Goal: Feedback & Contribution: Leave review/rating

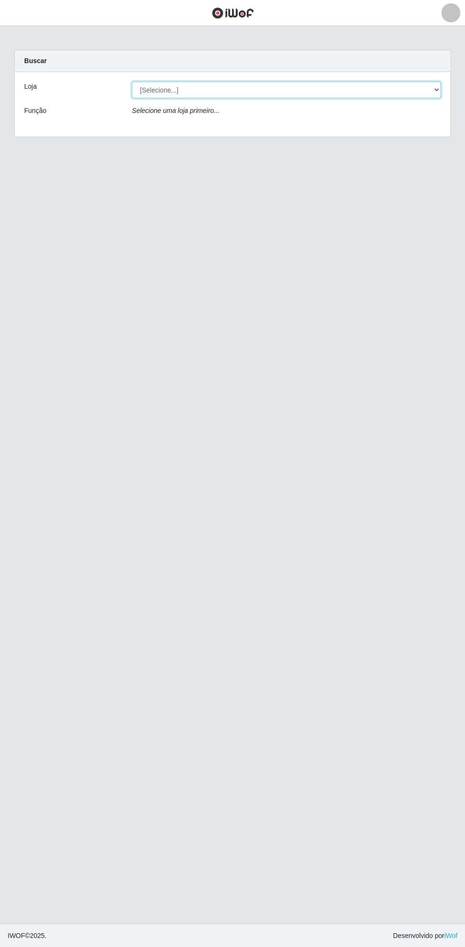
click at [175, 87] on select "[Selecione...] Extrabom - Loja 13 [GEOGRAPHIC_DATA]" at bounding box center [286, 90] width 309 height 17
select select "436"
click at [132, 82] on select "[Selecione...] Extrabom - Loja 13 [GEOGRAPHIC_DATA]" at bounding box center [286, 90] width 309 height 17
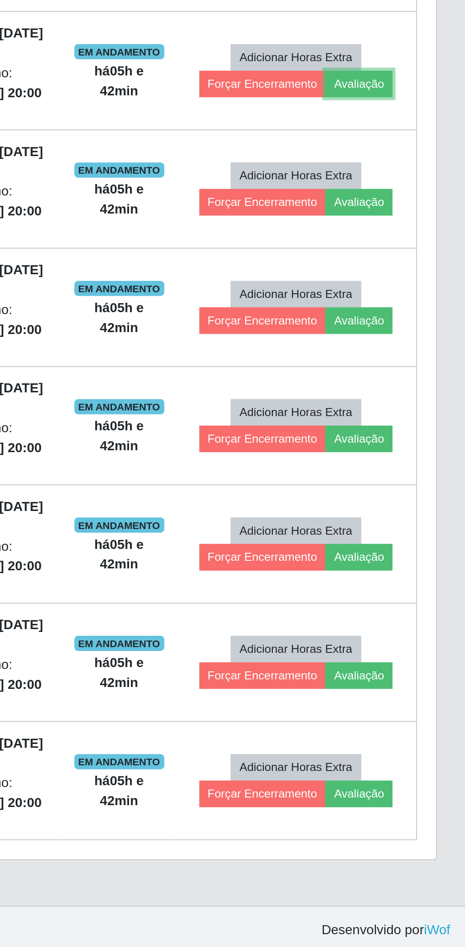
click at [419, 508] on button "Avaliação" at bounding box center [412, 511] width 34 height 13
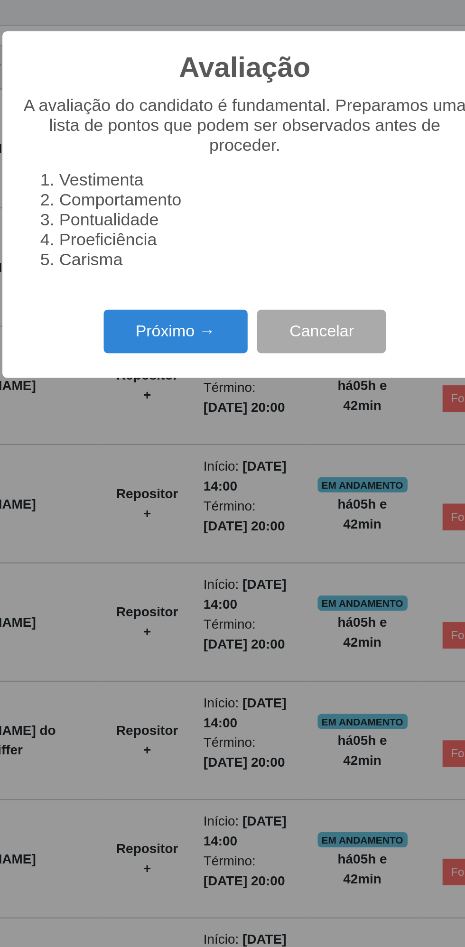
click at [194, 535] on button "Próximo →" at bounding box center [198, 537] width 72 height 22
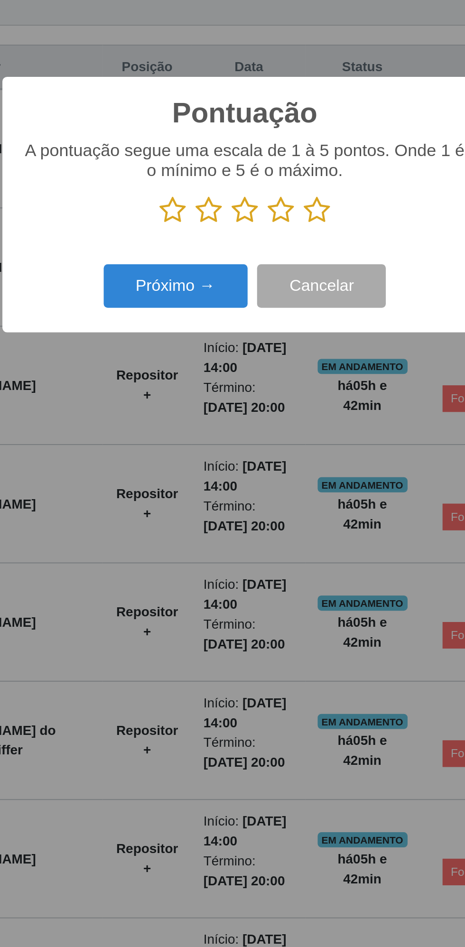
click at [268, 474] on icon at bounding box center [268, 476] width 13 height 14
click at [262, 483] on input "radio" at bounding box center [262, 483] width 0 height 0
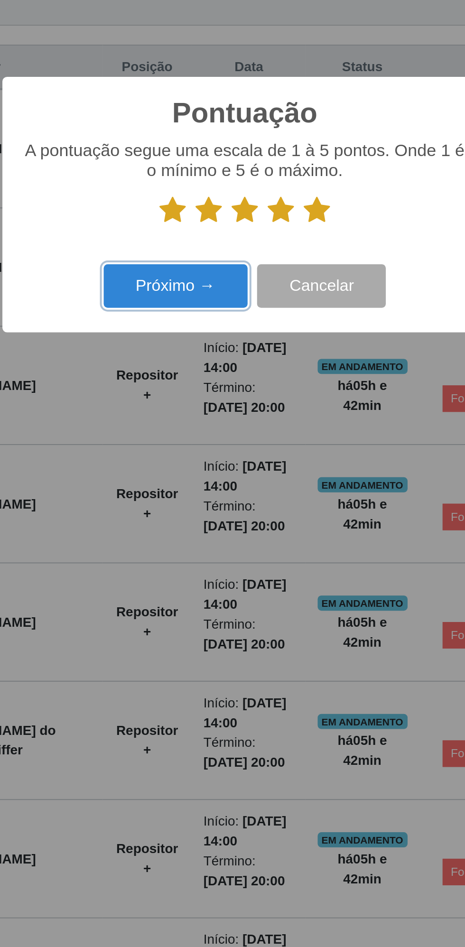
click at [202, 517] on button "Próximo →" at bounding box center [198, 514] width 72 height 22
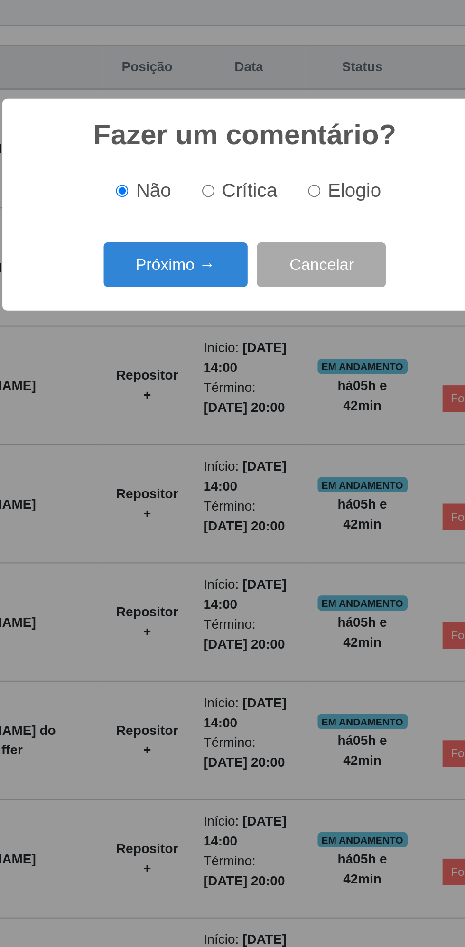
click at [192, 505] on button "Próximo →" at bounding box center [198, 503] width 72 height 22
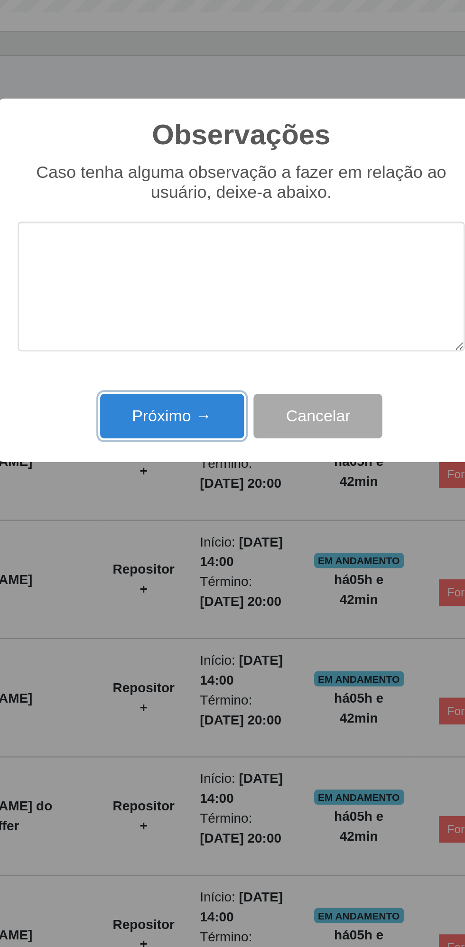
click at [194, 545] on button "Próximo →" at bounding box center [198, 541] width 72 height 22
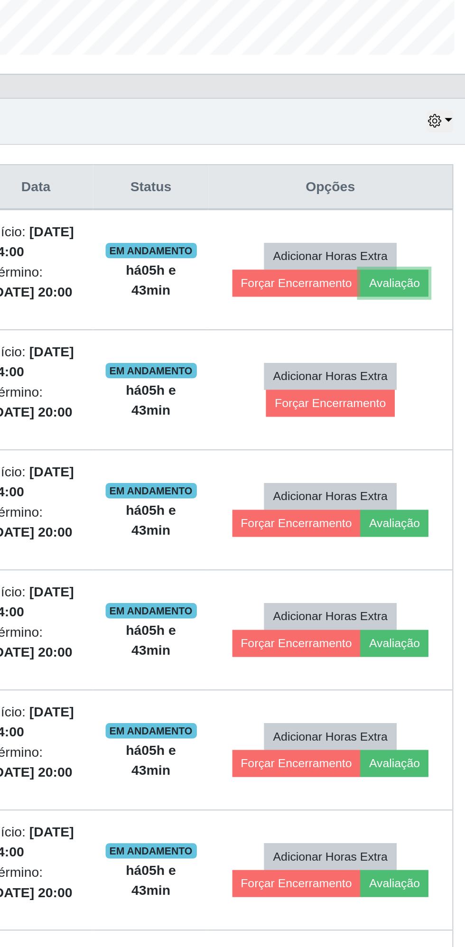
click at [416, 446] on button "Avaliação" at bounding box center [412, 451] width 34 height 13
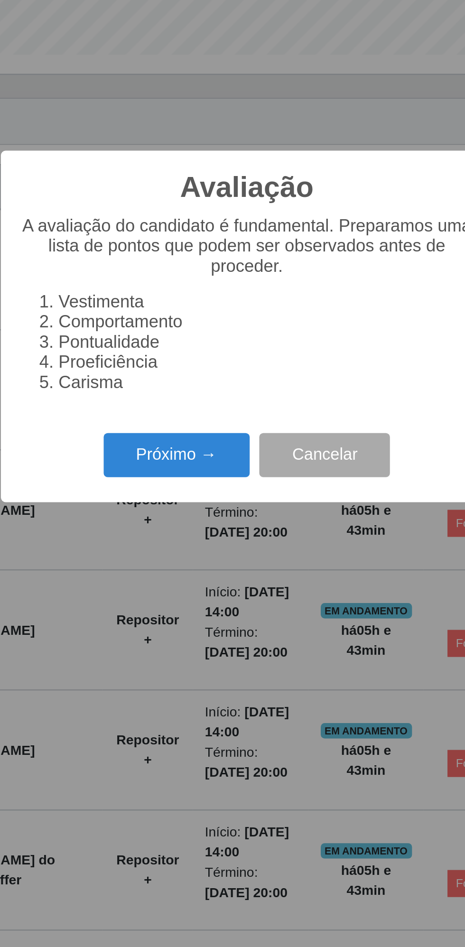
click at [191, 535] on button "Próximo →" at bounding box center [198, 537] width 72 height 22
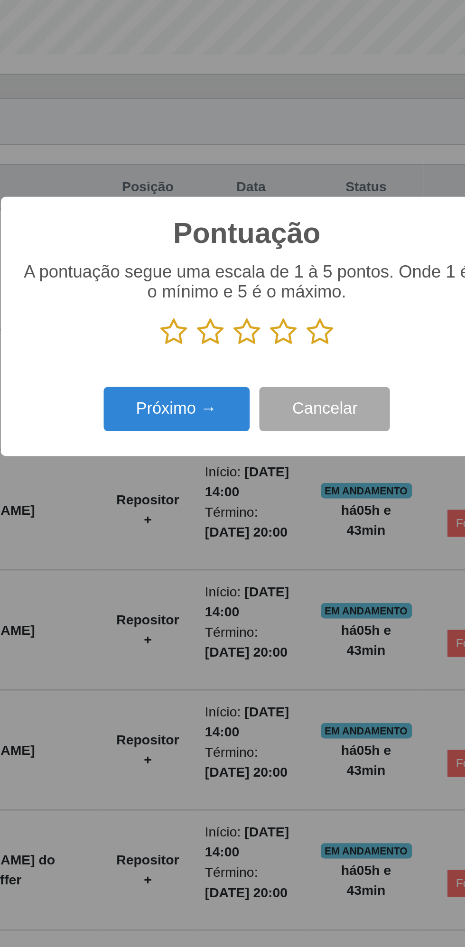
click at [266, 474] on icon at bounding box center [268, 476] width 13 height 14
click at [262, 483] on input "radio" at bounding box center [262, 483] width 0 height 0
click at [191, 510] on button "Próximo →" at bounding box center [198, 514] width 72 height 22
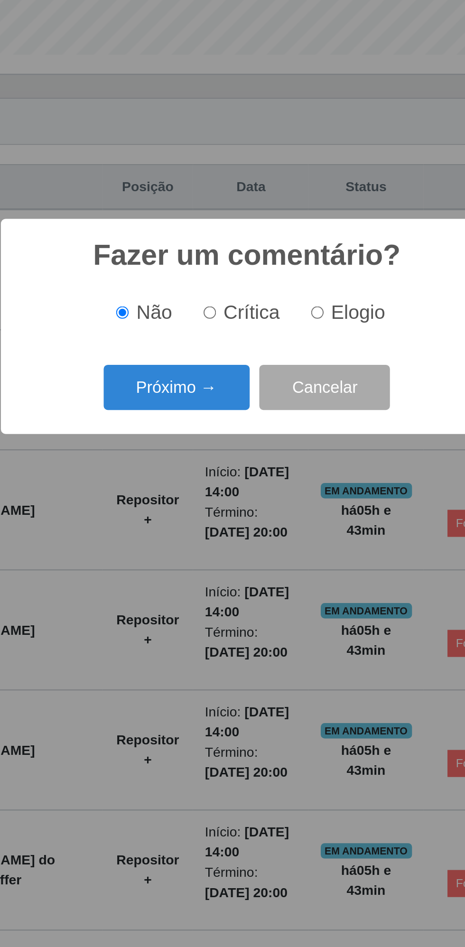
click at [194, 497] on button "Próximo →" at bounding box center [198, 503] width 72 height 22
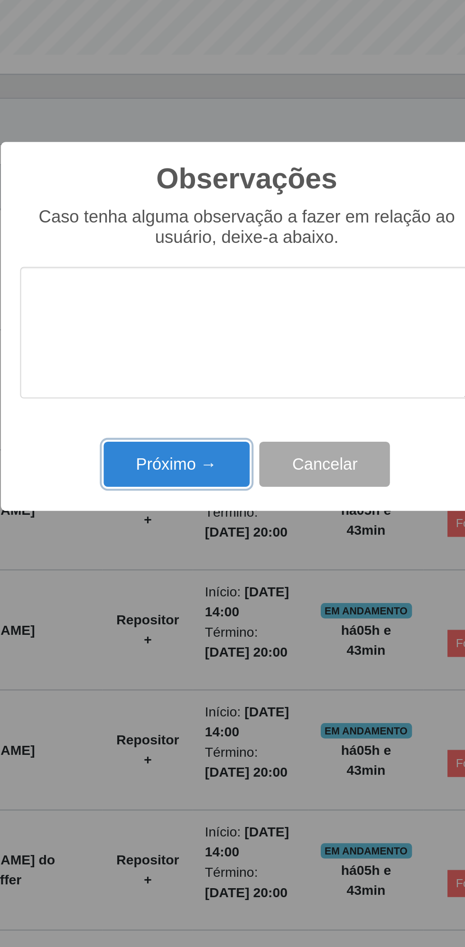
click at [195, 545] on button "Próximo →" at bounding box center [198, 541] width 72 height 22
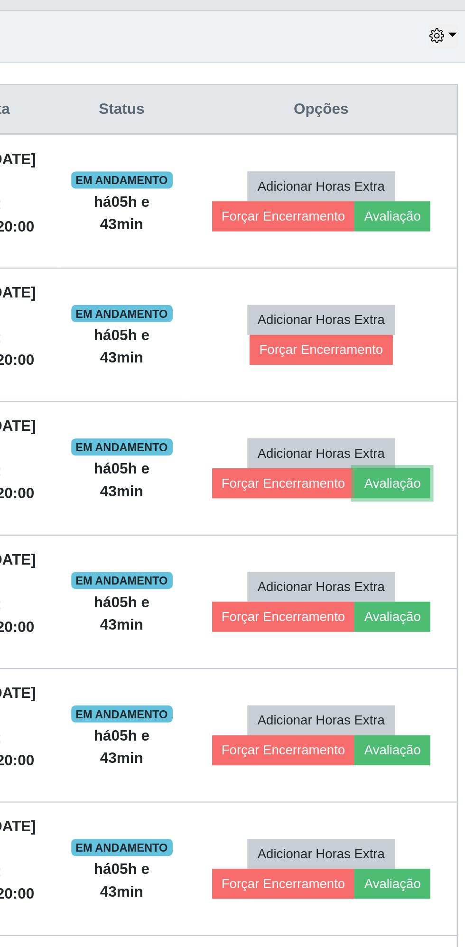
click at [419, 571] on button "Avaliação" at bounding box center [412, 570] width 34 height 13
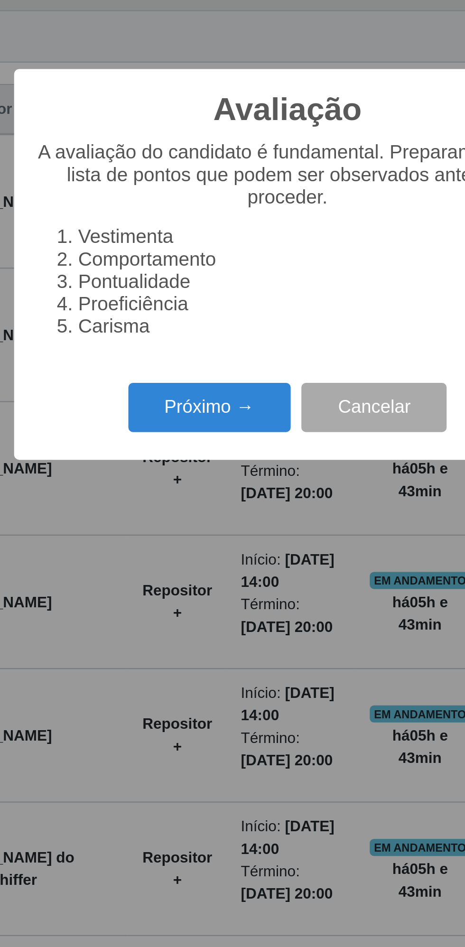
click at [187, 536] on button "Próximo →" at bounding box center [198, 537] width 72 height 22
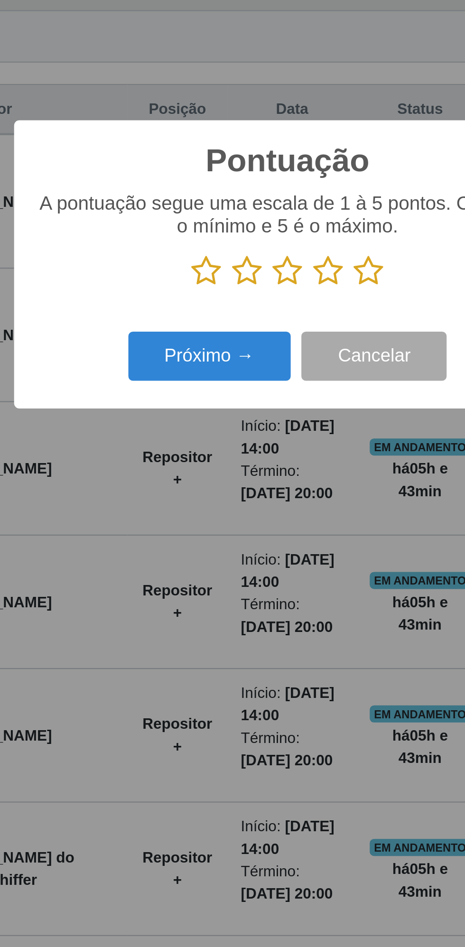
click at [268, 474] on icon at bounding box center [268, 476] width 13 height 14
click at [262, 483] on input "radio" at bounding box center [262, 483] width 0 height 0
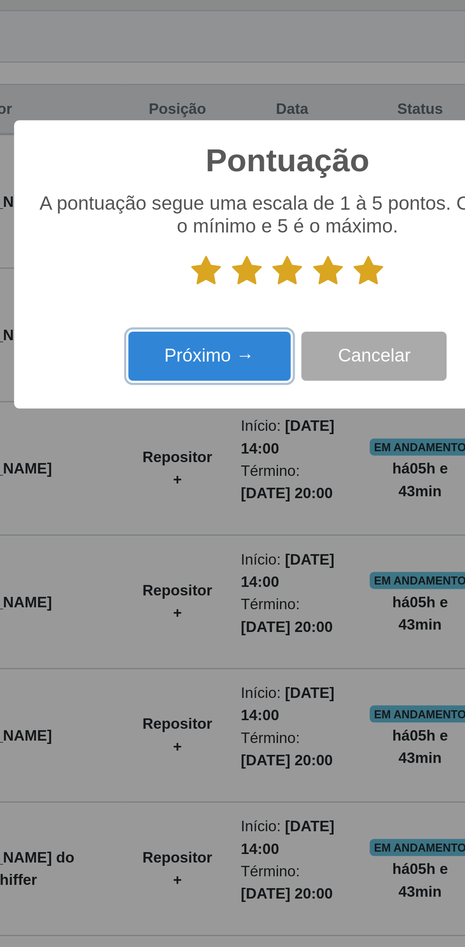
click at [190, 514] on button "Próximo →" at bounding box center [198, 514] width 72 height 22
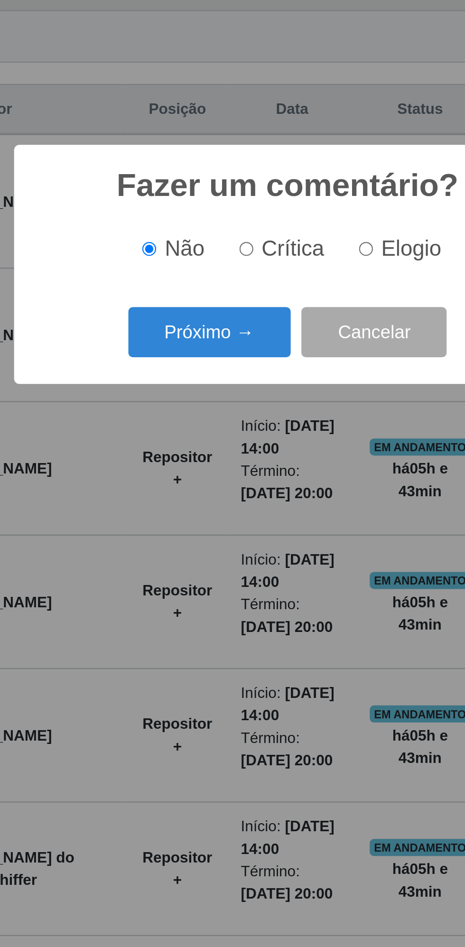
click at [191, 504] on button "Próximo →" at bounding box center [198, 503] width 72 height 22
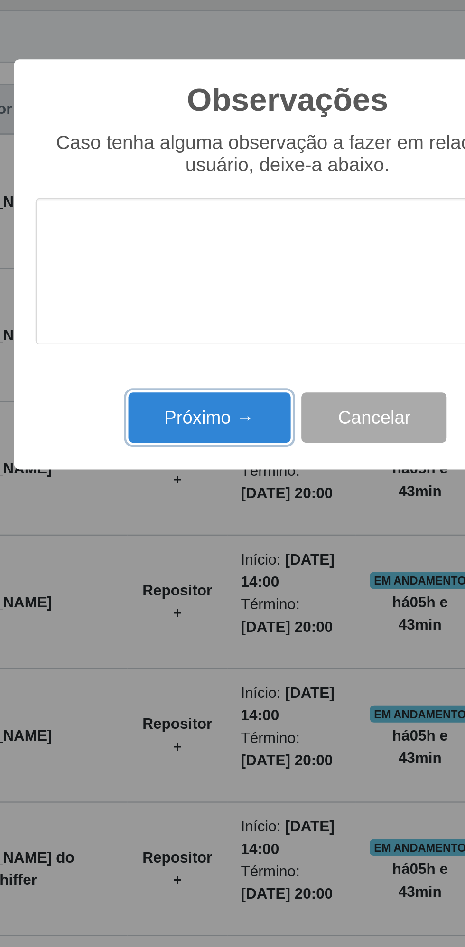
click at [191, 548] on button "Próximo →" at bounding box center [198, 541] width 72 height 22
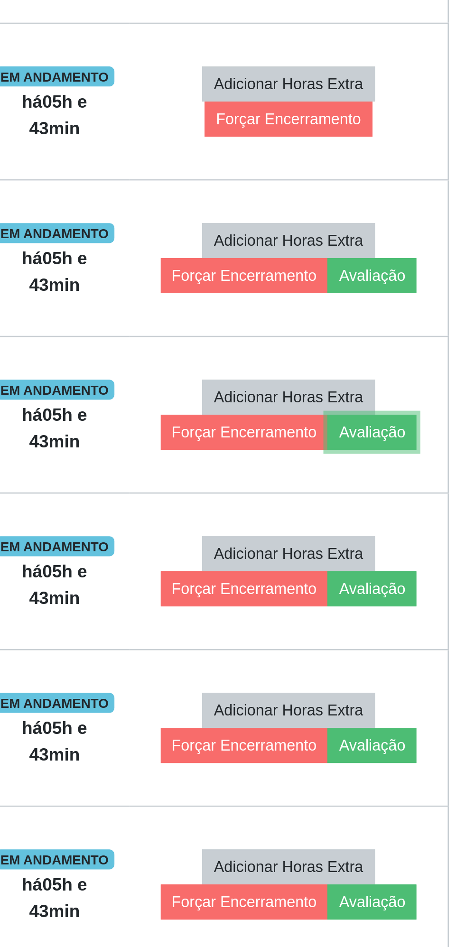
click at [416, 627] on button "Avaliação" at bounding box center [412, 629] width 34 height 13
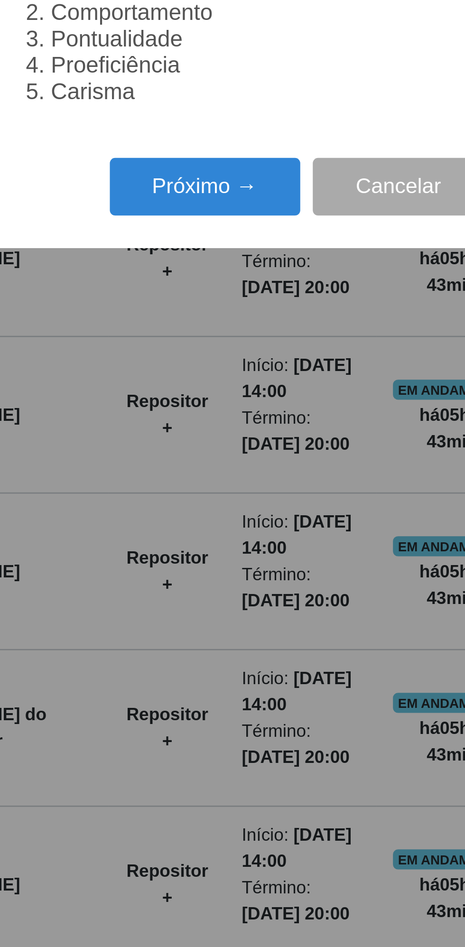
click at [186, 536] on button "Próximo →" at bounding box center [198, 537] width 72 height 22
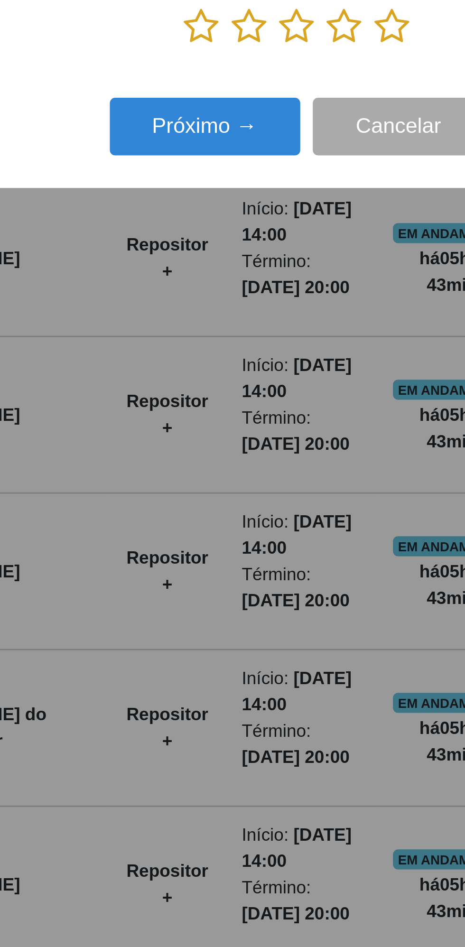
click at [271, 476] on icon at bounding box center [268, 476] width 13 height 14
click at [262, 483] on input "radio" at bounding box center [262, 483] width 0 height 0
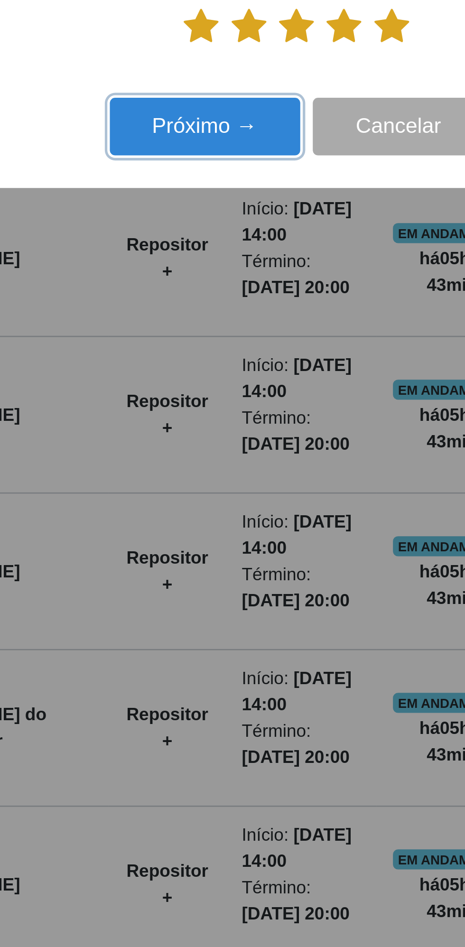
click at [188, 513] on button "Próximo →" at bounding box center [198, 514] width 72 height 22
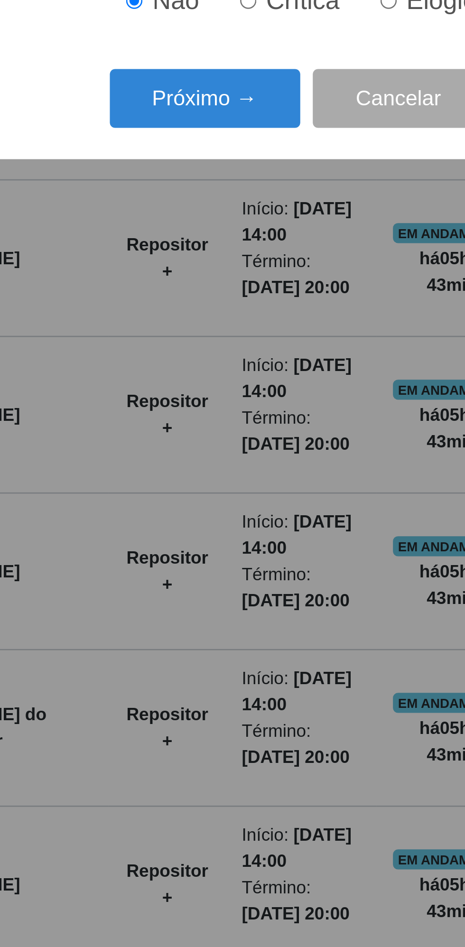
click at [191, 502] on button "Próximo →" at bounding box center [198, 503] width 72 height 22
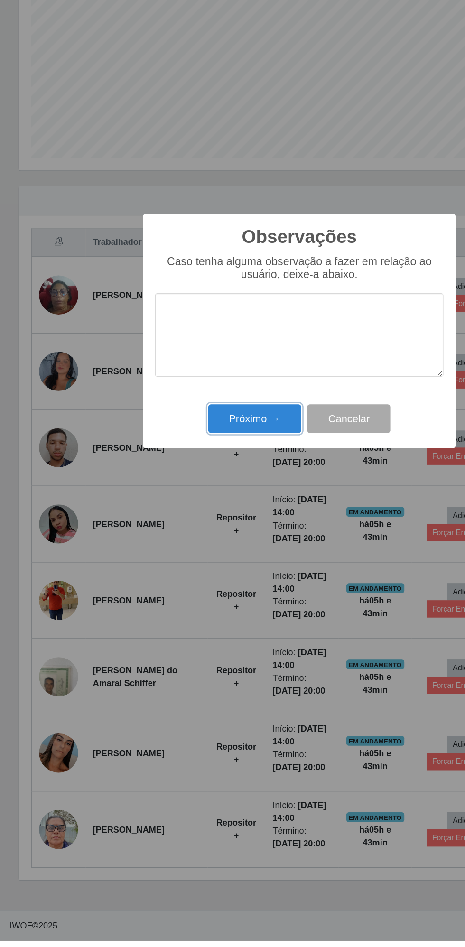
click at [197, 544] on button "Próximo →" at bounding box center [198, 541] width 72 height 22
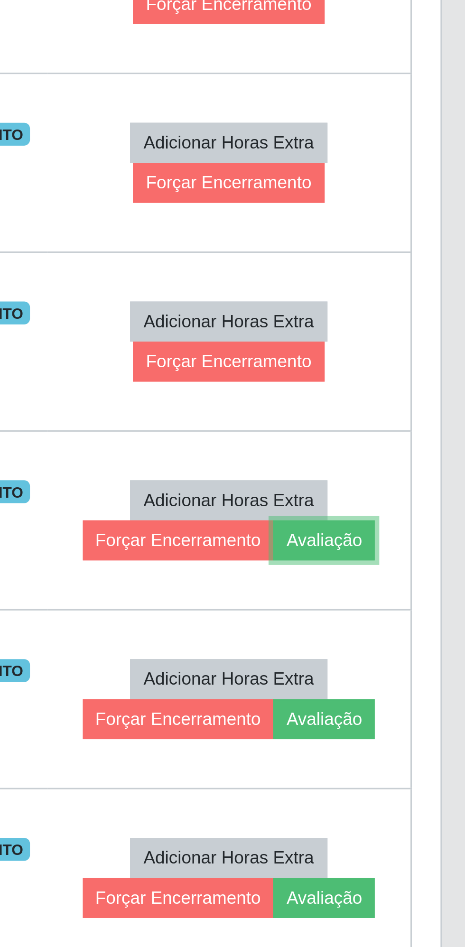
click at [418, 685] on button "Avaliação" at bounding box center [412, 688] width 34 height 13
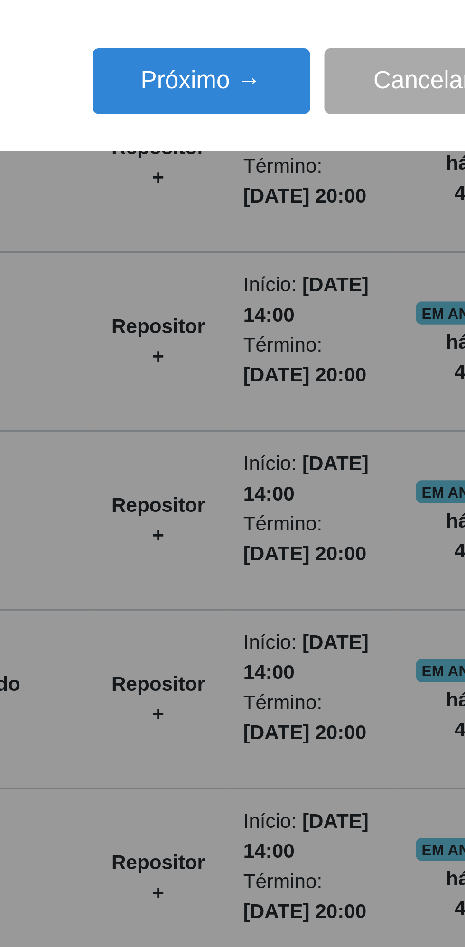
click at [192, 534] on button "Próximo →" at bounding box center [198, 537] width 72 height 22
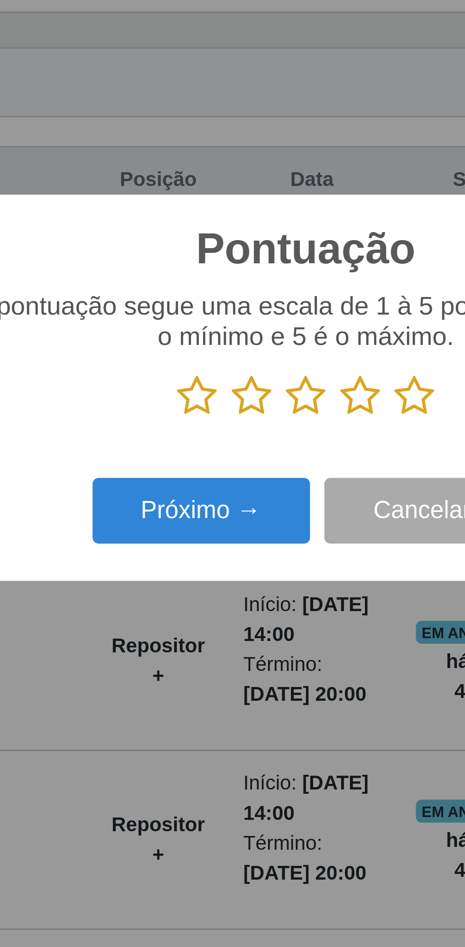
click at [268, 476] on icon at bounding box center [268, 476] width 13 height 14
click at [262, 483] on input "radio" at bounding box center [262, 483] width 0 height 0
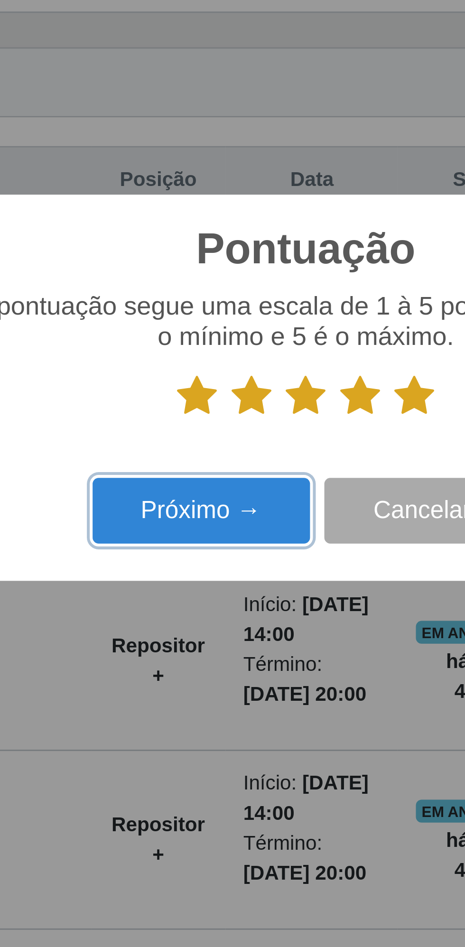
click at [189, 516] on button "Próximo →" at bounding box center [198, 514] width 72 height 22
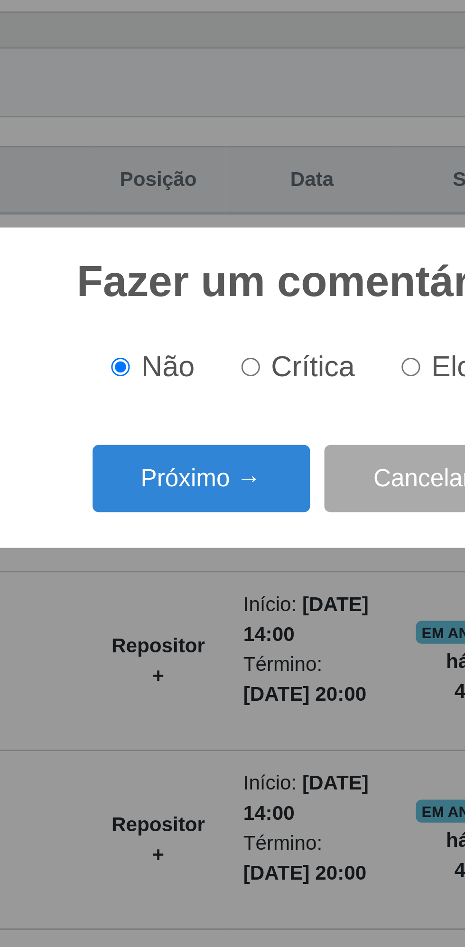
click at [192, 505] on button "Próximo →" at bounding box center [198, 503] width 72 height 22
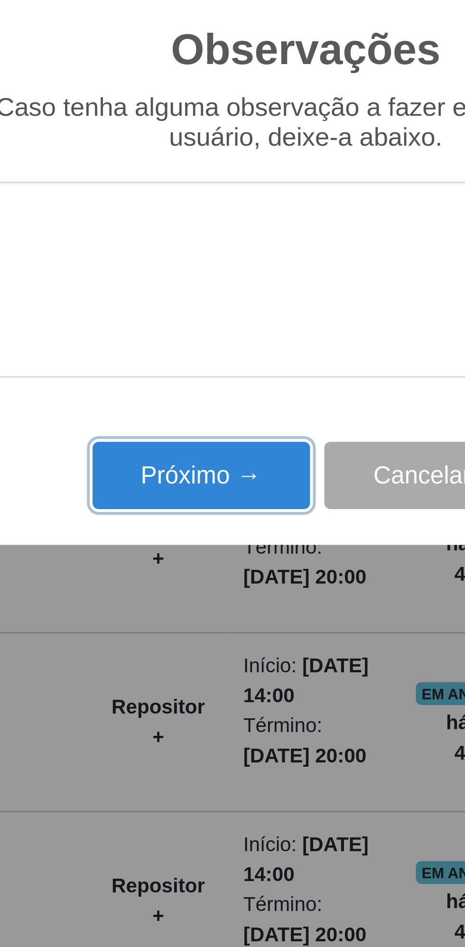
click at [186, 541] on button "Próximo →" at bounding box center [198, 541] width 72 height 22
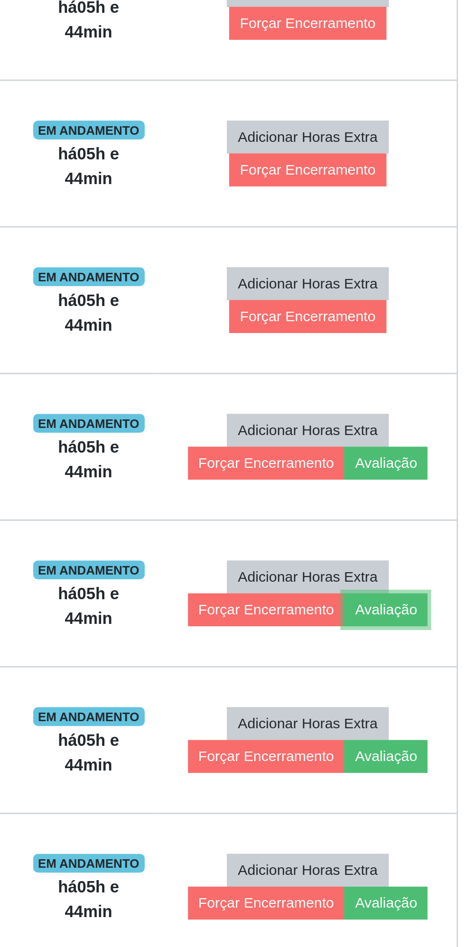
click at [415, 744] on button "Avaliação" at bounding box center [412, 748] width 34 height 13
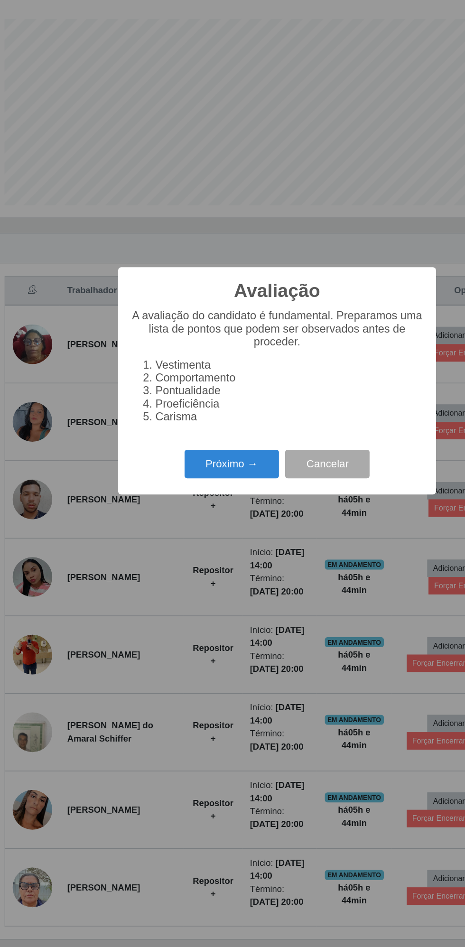
click at [189, 535] on button "Próximo →" at bounding box center [198, 537] width 72 height 22
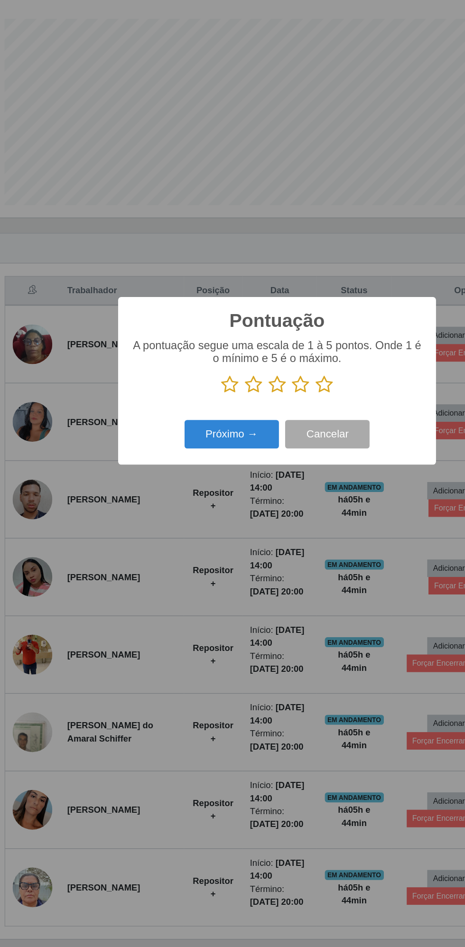
click at [268, 474] on icon at bounding box center [268, 476] width 13 height 14
click at [262, 483] on input "radio" at bounding box center [262, 483] width 0 height 0
click at [187, 515] on button "Próximo →" at bounding box center [198, 514] width 72 height 22
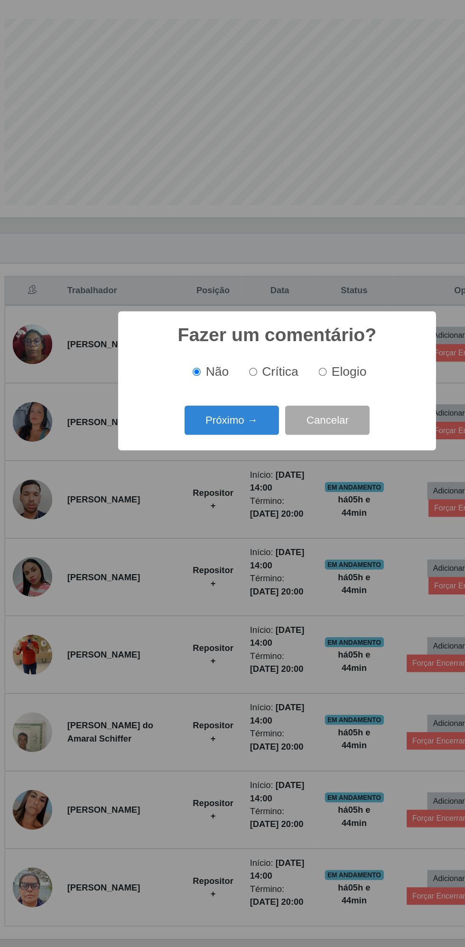
click at [191, 506] on button "Próximo →" at bounding box center [198, 503] width 72 height 22
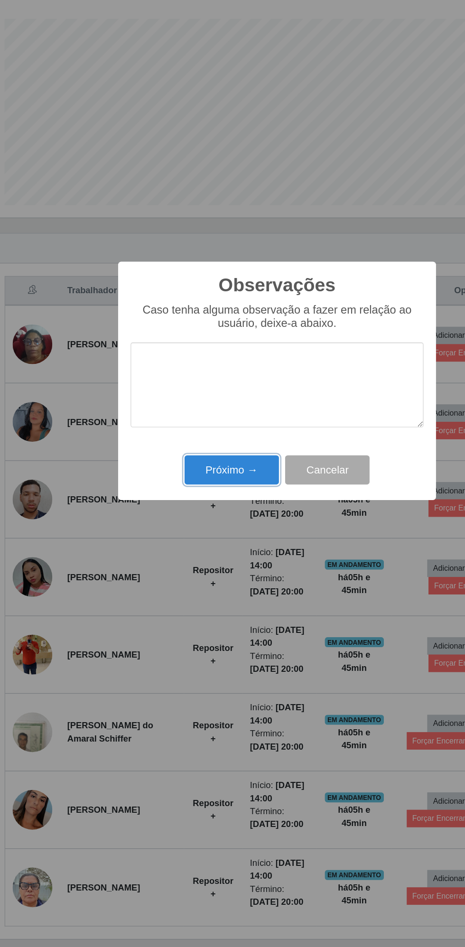
click at [187, 540] on button "Próximo →" at bounding box center [198, 541] width 72 height 22
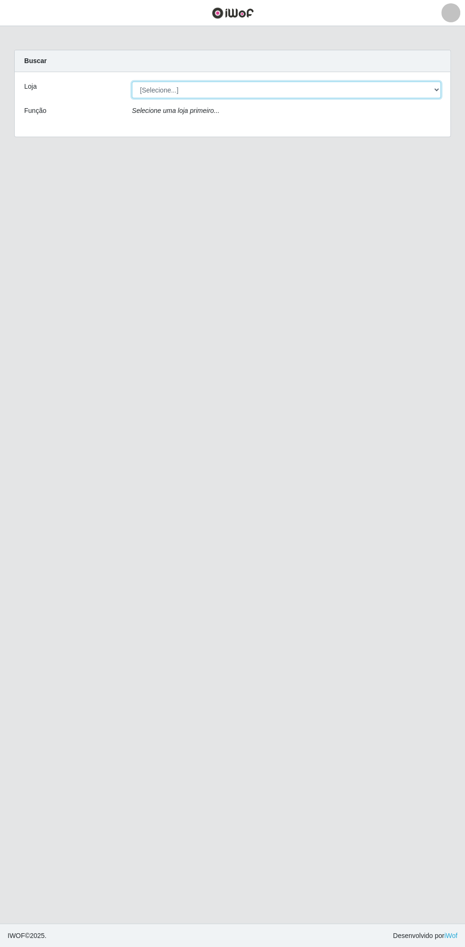
click at [158, 89] on select "[Selecione...] Extrabom - Loja 13 [GEOGRAPHIC_DATA]" at bounding box center [286, 90] width 309 height 17
select select "436"
click at [132, 82] on select "[Selecione...] Extrabom - Loja 13 [GEOGRAPHIC_DATA]" at bounding box center [286, 90] width 309 height 17
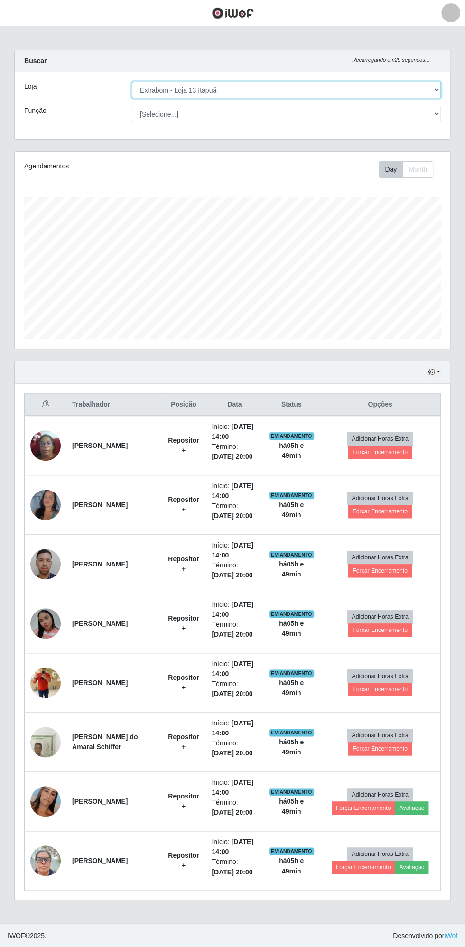
scroll to position [196, 435]
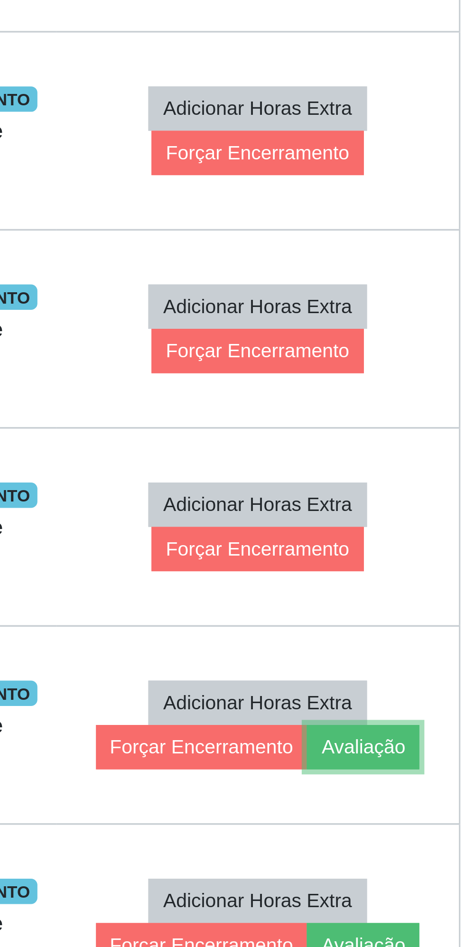
click at [413, 803] on button "Avaliação" at bounding box center [412, 807] width 34 height 13
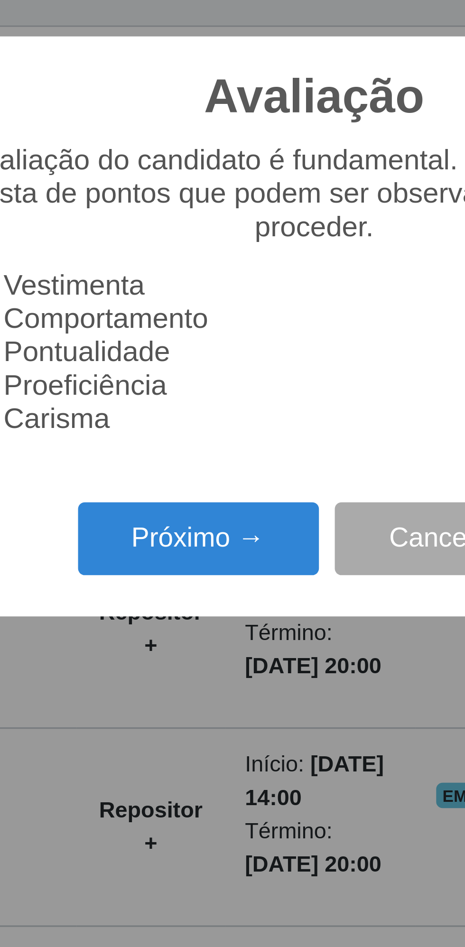
click at [188, 538] on button "Próximo →" at bounding box center [198, 537] width 72 height 22
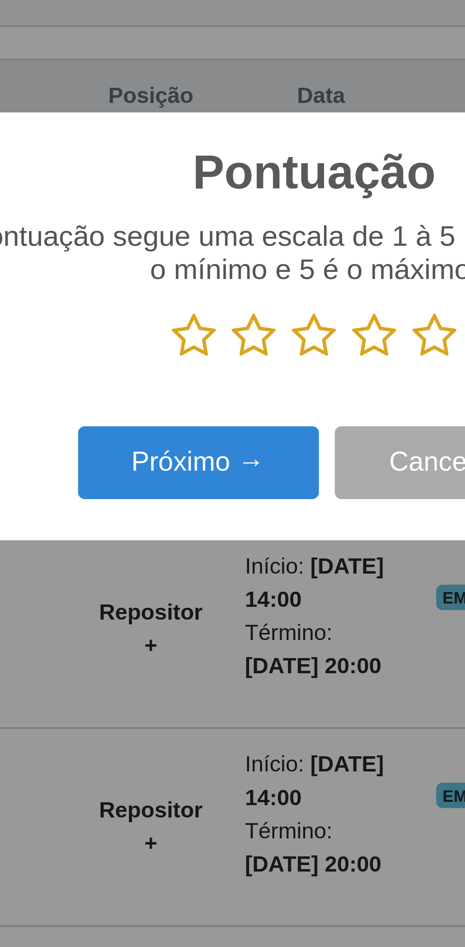
click at [267, 477] on icon at bounding box center [268, 476] width 13 height 14
click at [262, 483] on input "radio" at bounding box center [262, 483] width 0 height 0
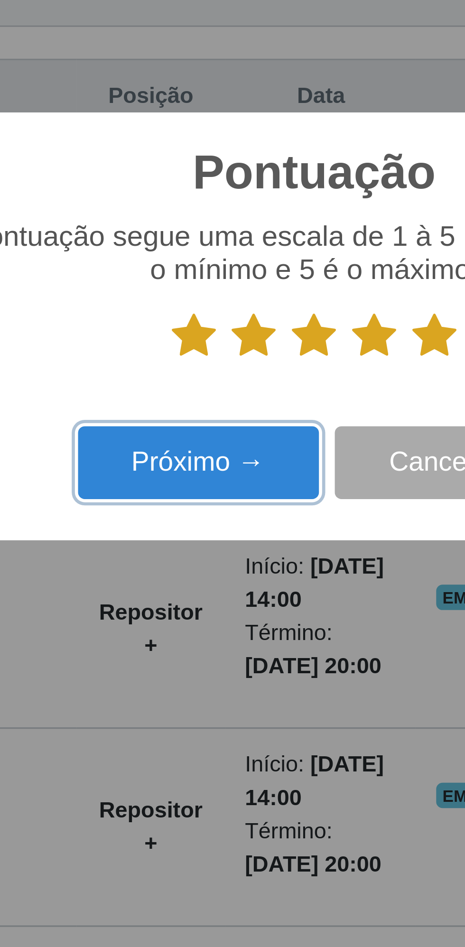
click at [188, 514] on button "Próximo →" at bounding box center [198, 514] width 72 height 22
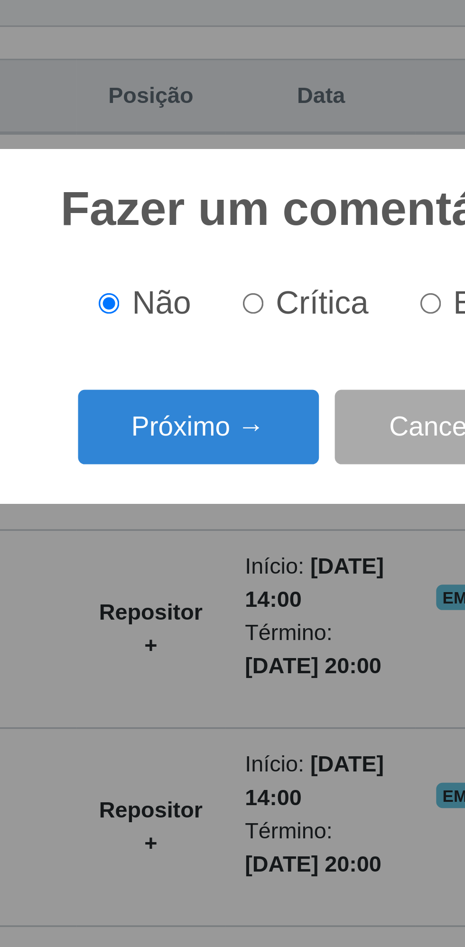
click at [188, 506] on button "Próximo →" at bounding box center [198, 503] width 72 height 22
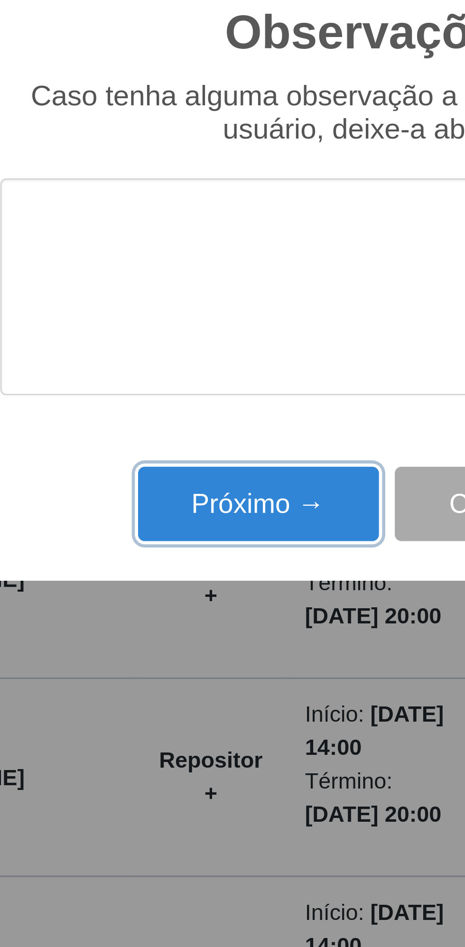
click at [189, 543] on button "Próximo →" at bounding box center [198, 541] width 72 height 22
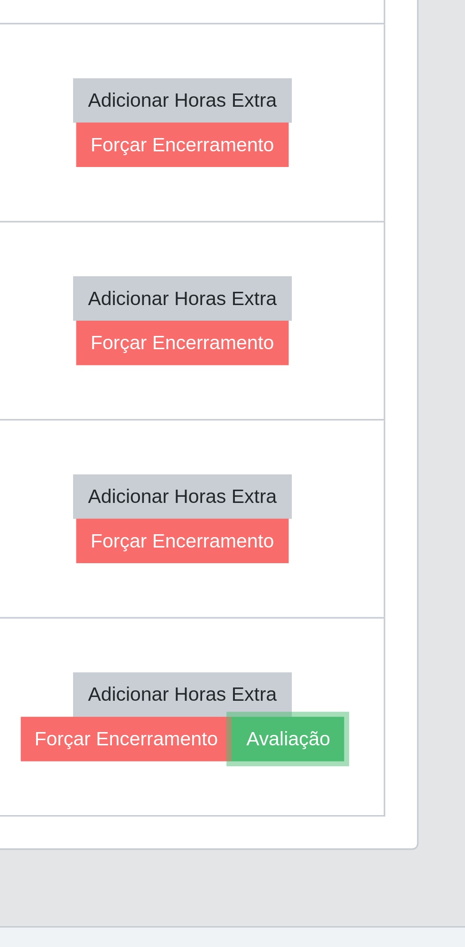
click at [418, 860] on button "Avaliação" at bounding box center [412, 866] width 34 height 13
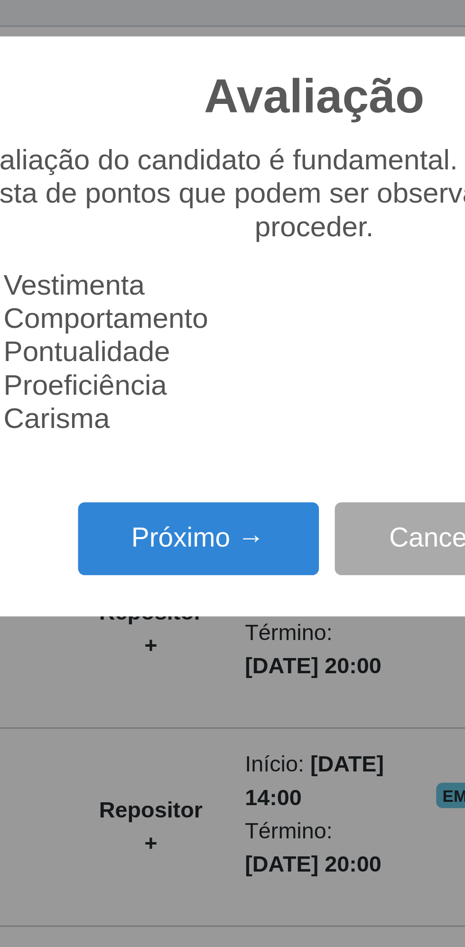
click at [194, 532] on button "Próximo →" at bounding box center [198, 537] width 72 height 22
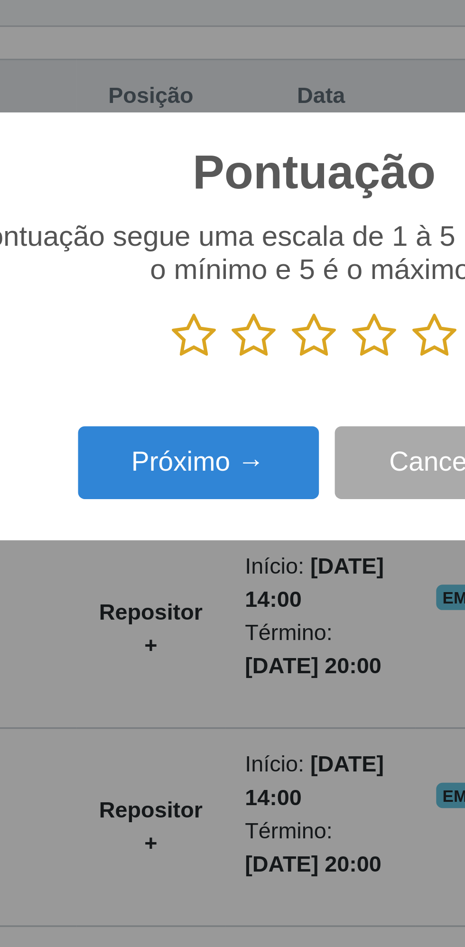
click at [268, 475] on icon at bounding box center [268, 476] width 13 height 14
click at [262, 483] on input "radio" at bounding box center [262, 483] width 0 height 0
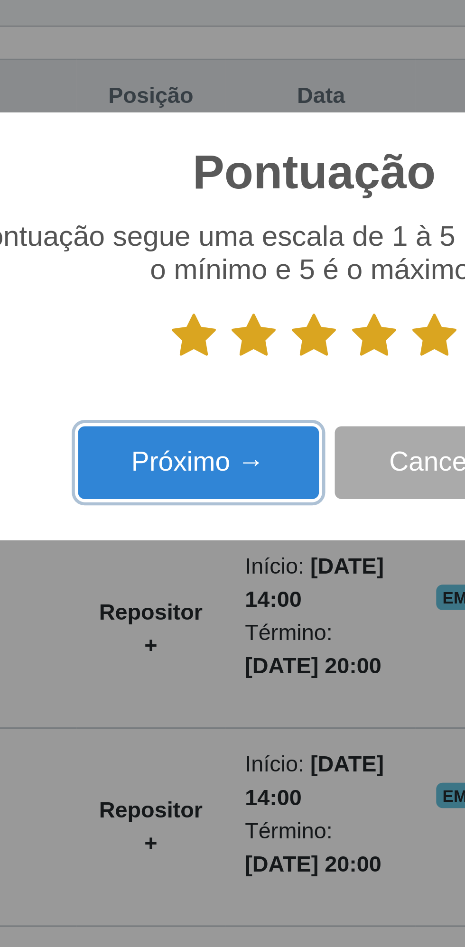
click at [192, 514] on button "Próximo →" at bounding box center [198, 514] width 72 height 22
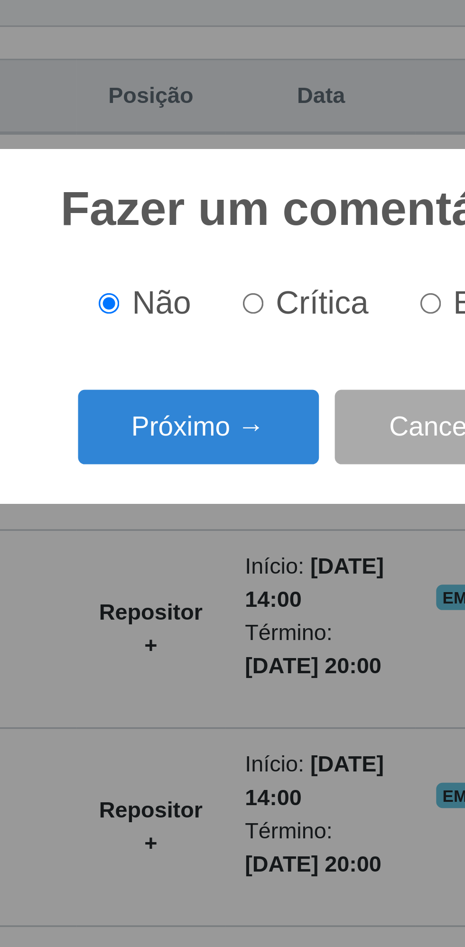
click at [190, 505] on button "Próximo →" at bounding box center [198, 503] width 72 height 22
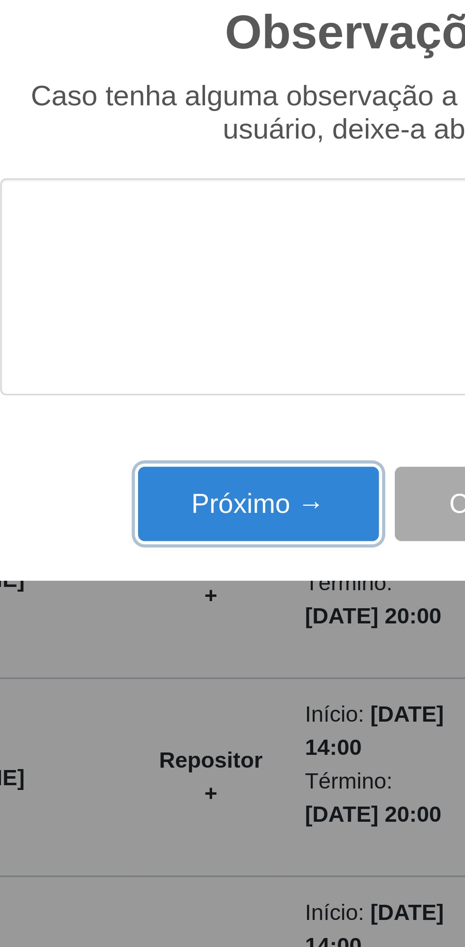
click at [184, 541] on button "Próximo →" at bounding box center [198, 541] width 72 height 22
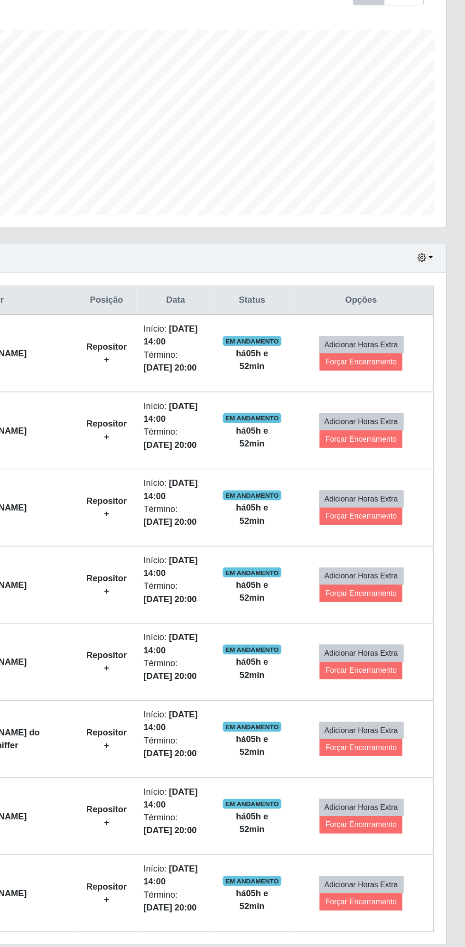
scroll to position [0, 0]
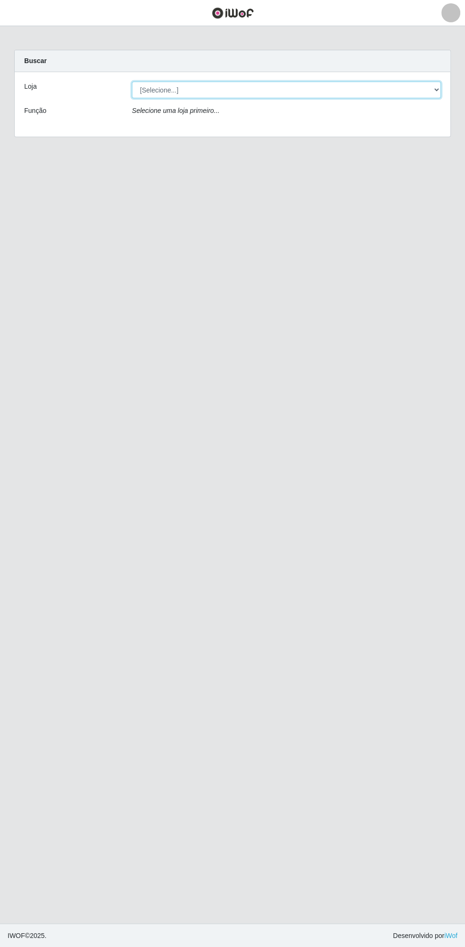
click at [204, 89] on select "[Selecione...] Extrabom - Loja 13 [GEOGRAPHIC_DATA]" at bounding box center [286, 90] width 309 height 17
select select "436"
click at [132, 82] on select "[Selecione...] Extrabom - Loja 13 [GEOGRAPHIC_DATA]" at bounding box center [286, 90] width 309 height 17
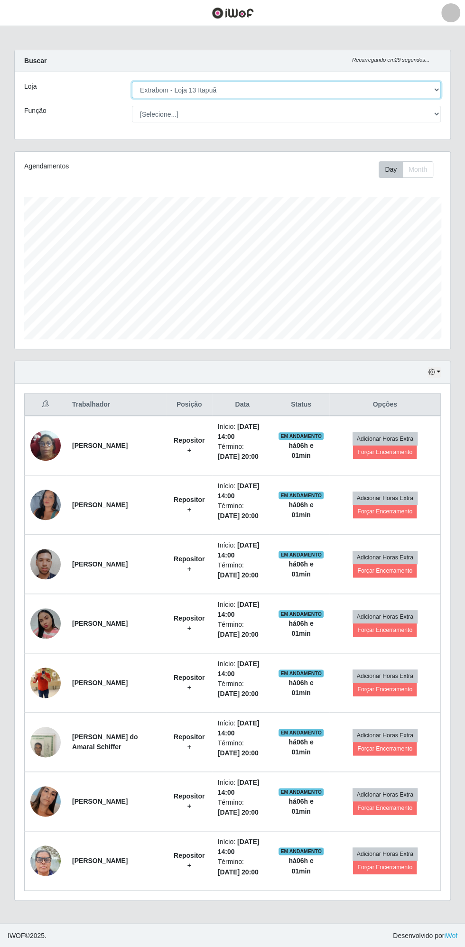
scroll to position [196, 435]
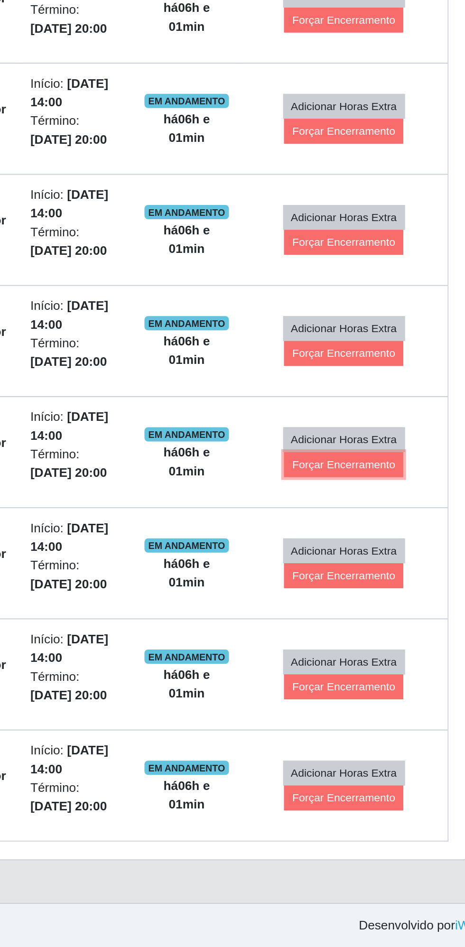
click at [394, 691] on button "Forçar Encerramento" at bounding box center [385, 688] width 64 height 13
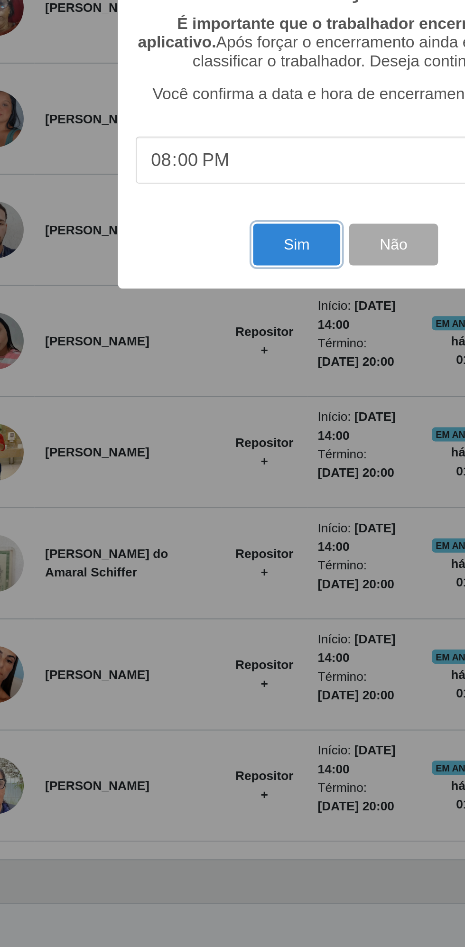
click at [201, 573] on button "Sim" at bounding box center [206, 572] width 46 height 22
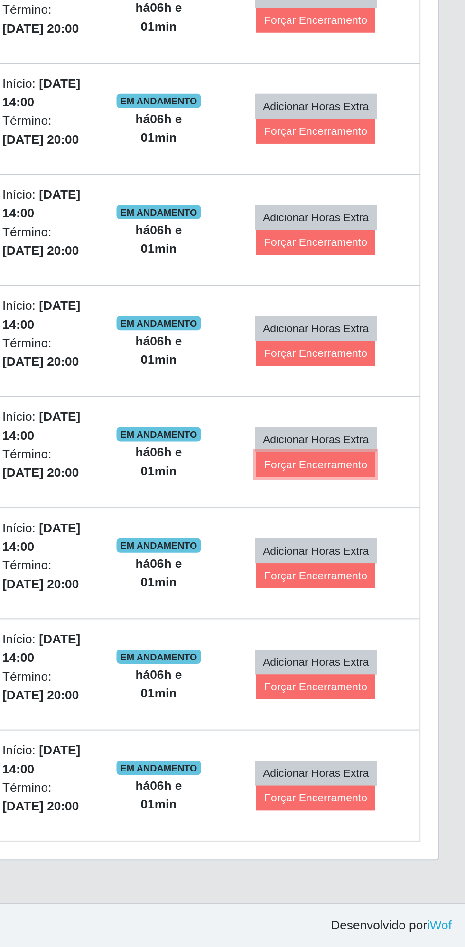
scroll to position [0, 0]
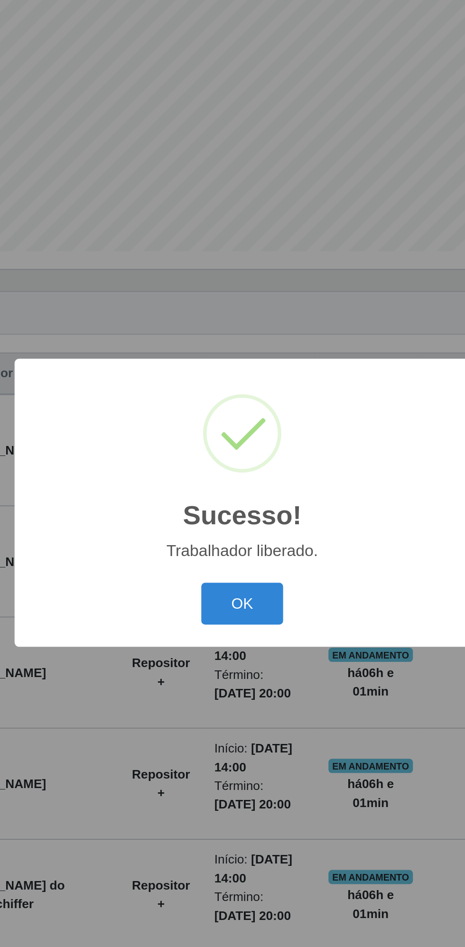
click at [235, 529] on button "OK" at bounding box center [233, 527] width 44 height 22
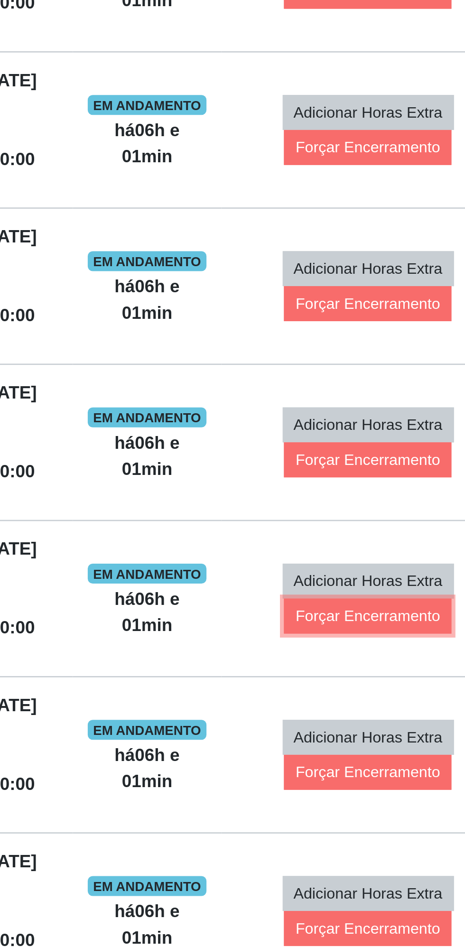
click at [384, 686] on button "Forçar Encerramento" at bounding box center [385, 688] width 64 height 13
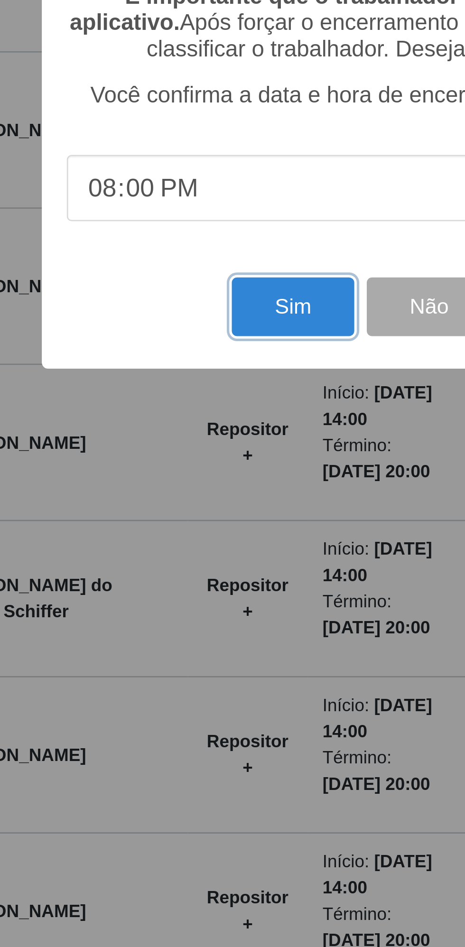
click at [207, 575] on button "Sim" at bounding box center [206, 572] width 46 height 22
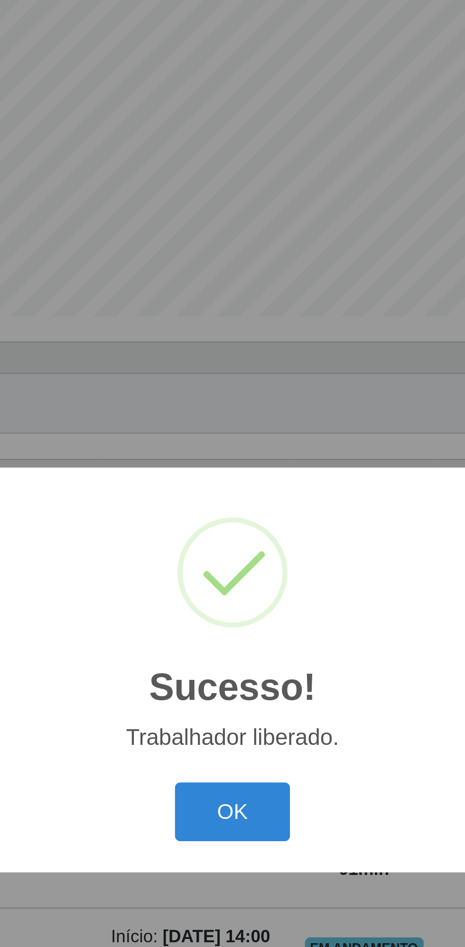
click at [245, 526] on button "OK" at bounding box center [233, 527] width 44 height 22
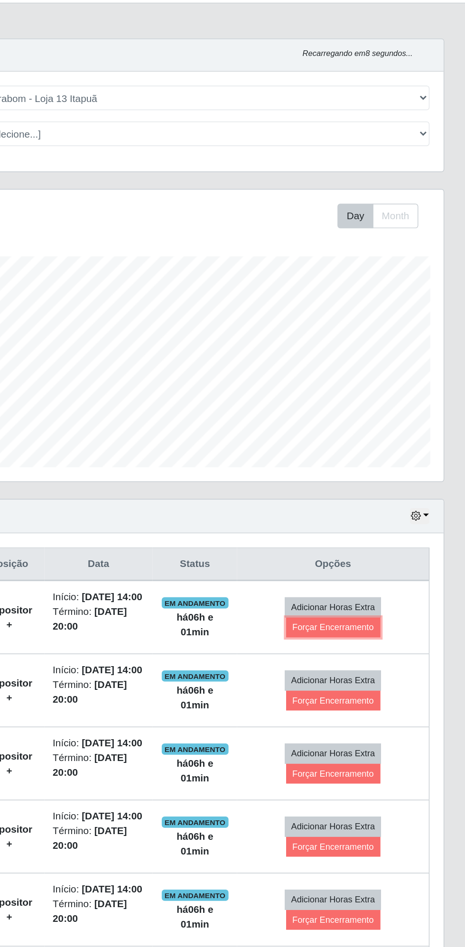
click at [392, 449] on button "Forçar Encerramento" at bounding box center [376, 447] width 64 height 13
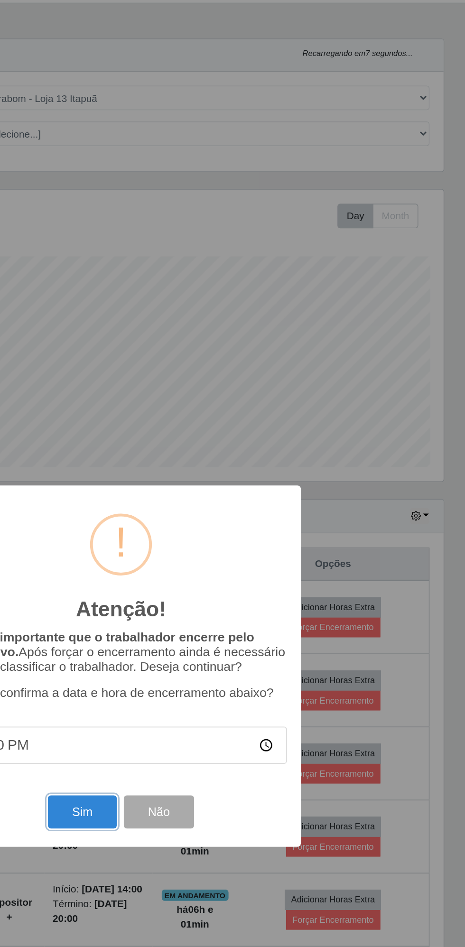
click at [206, 579] on button "Sim" at bounding box center [206, 572] width 46 height 22
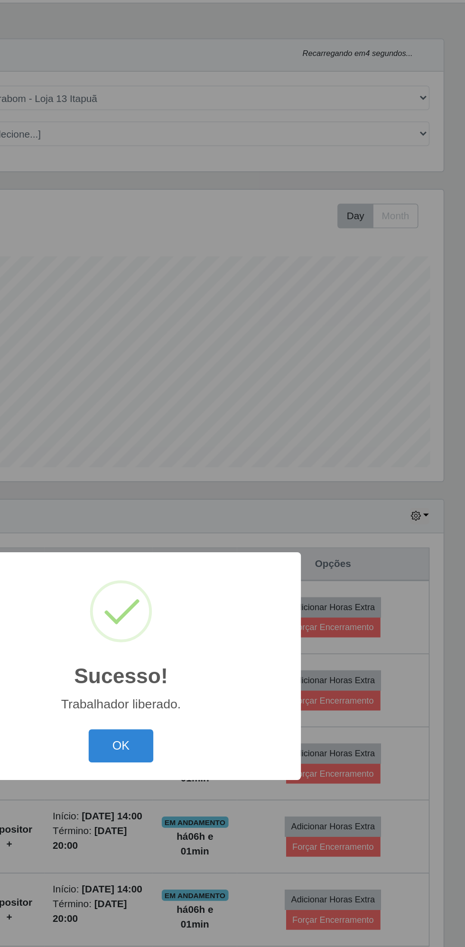
click at [225, 528] on button "OK" at bounding box center [233, 527] width 44 height 22
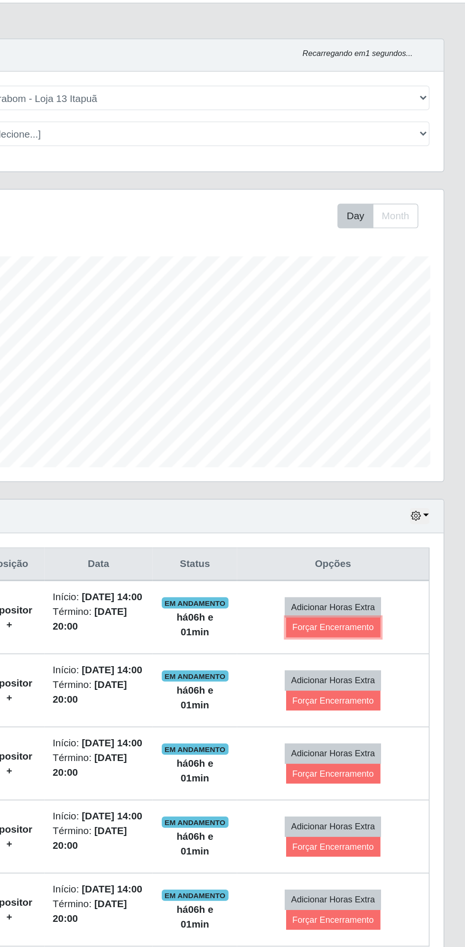
click at [383, 449] on button "Forçar Encerramento" at bounding box center [376, 447] width 64 height 13
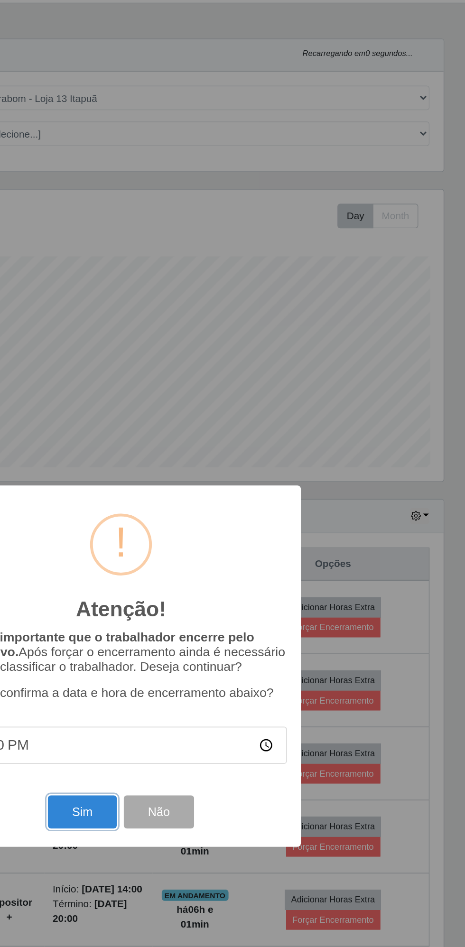
click at [210, 568] on button "Sim" at bounding box center [206, 572] width 46 height 22
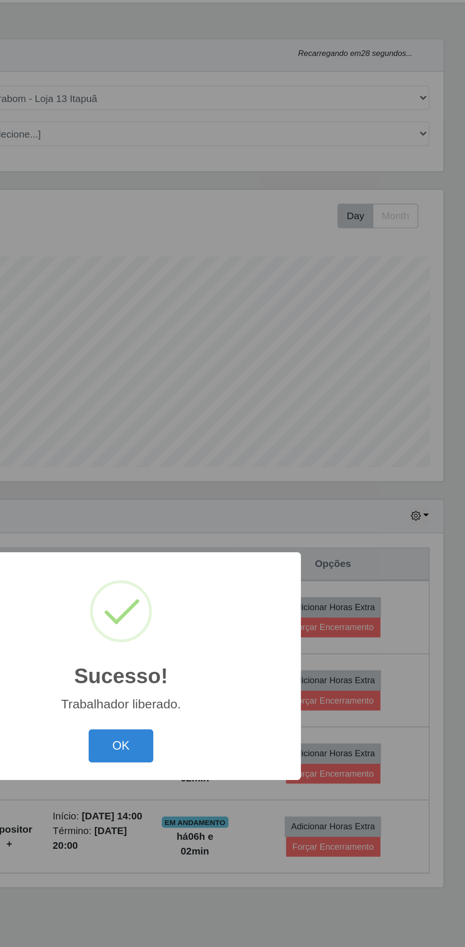
click at [234, 528] on button "OK" at bounding box center [233, 527] width 44 height 22
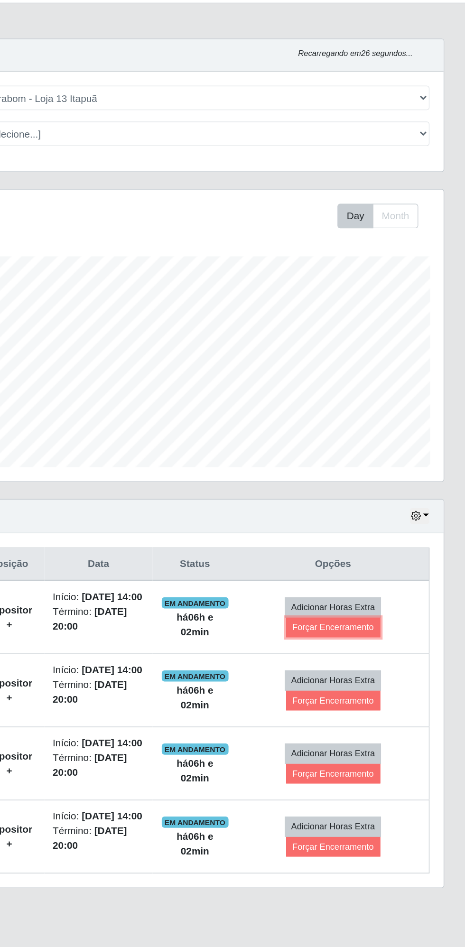
click at [380, 452] on button "Forçar Encerramento" at bounding box center [376, 447] width 64 height 13
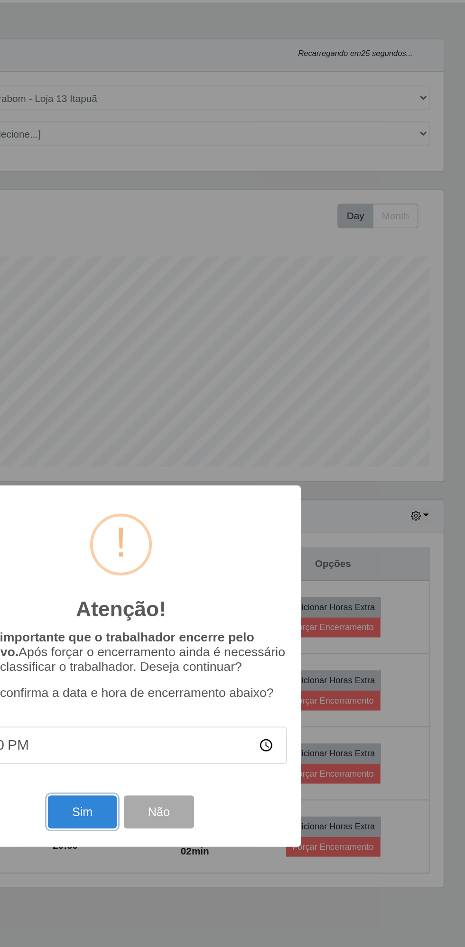
click at [216, 582] on button "Sim" at bounding box center [206, 572] width 46 height 22
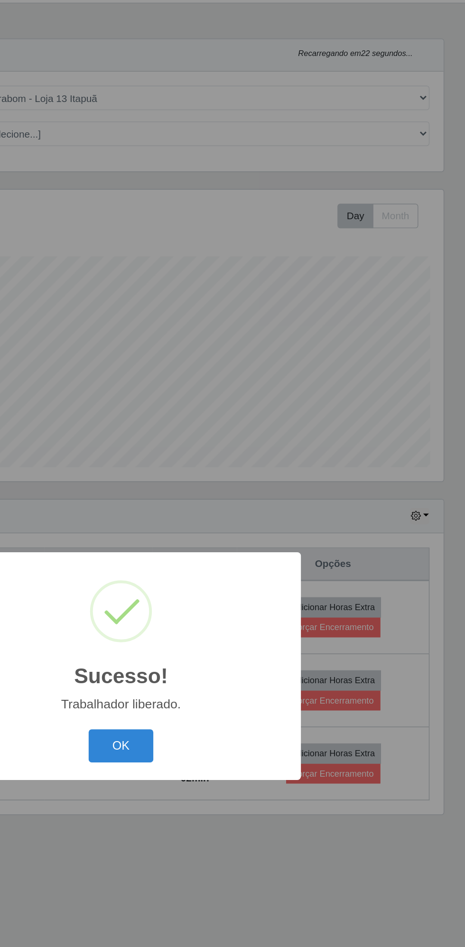
click at [249, 527] on button "OK" at bounding box center [233, 527] width 44 height 22
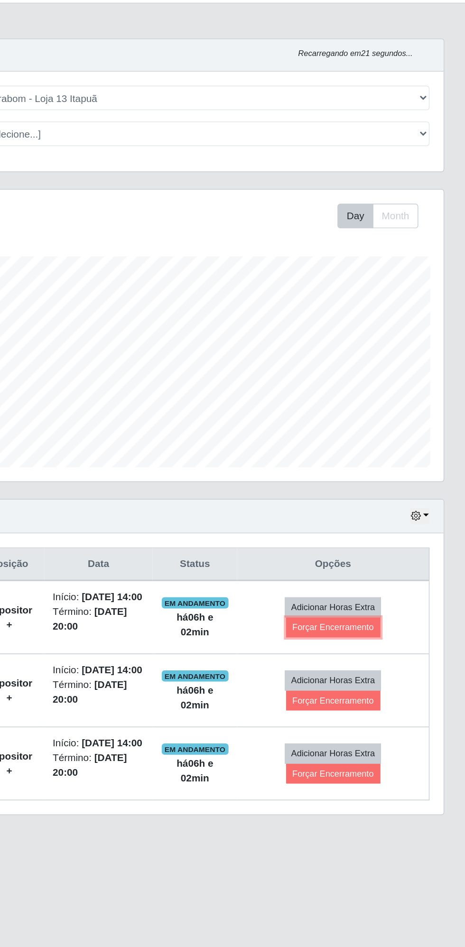
click at [385, 449] on button "Forçar Encerramento" at bounding box center [376, 447] width 64 height 13
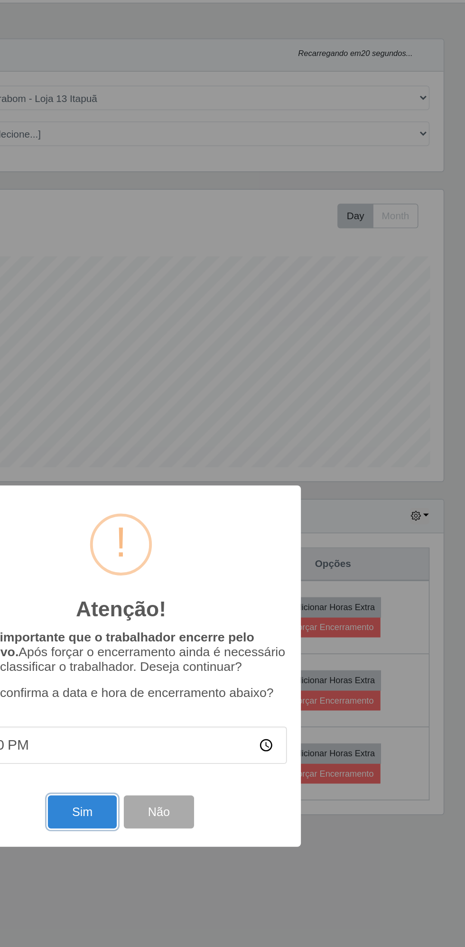
click at [207, 569] on button "Sim" at bounding box center [206, 572] width 46 height 22
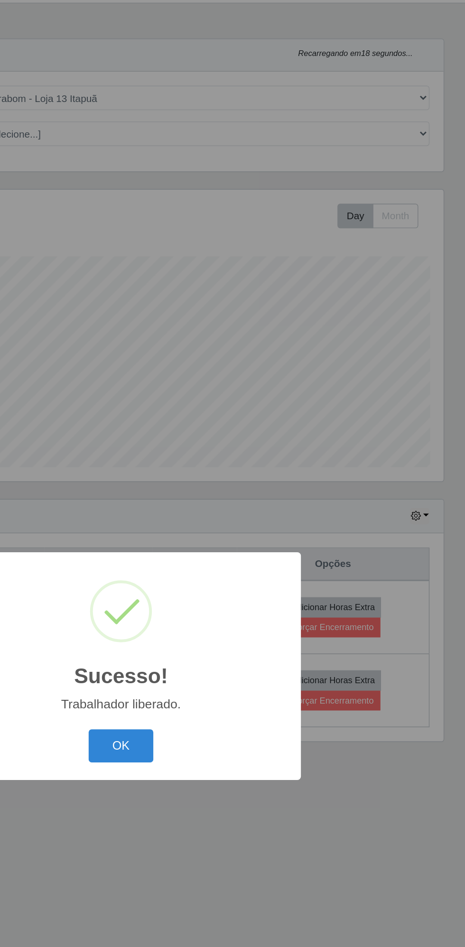
click at [236, 527] on button "OK" at bounding box center [233, 527] width 44 height 22
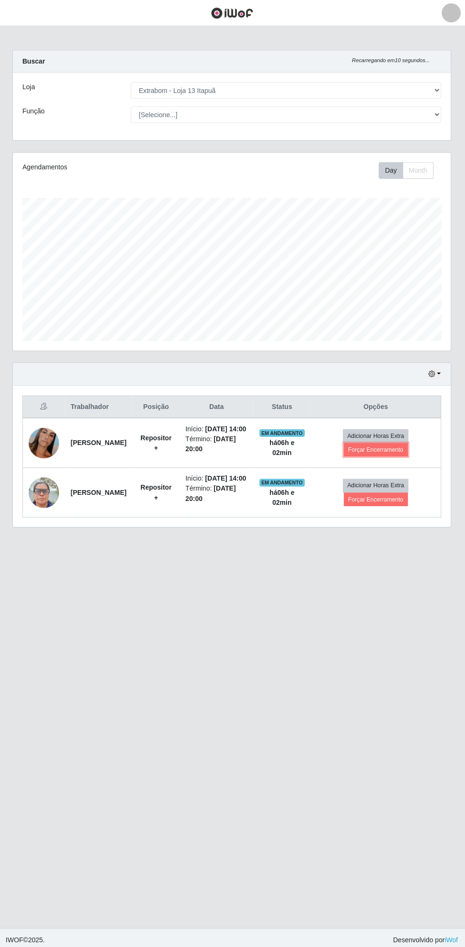
click at [387, 452] on button "Forçar Encerramento" at bounding box center [376, 447] width 64 height 13
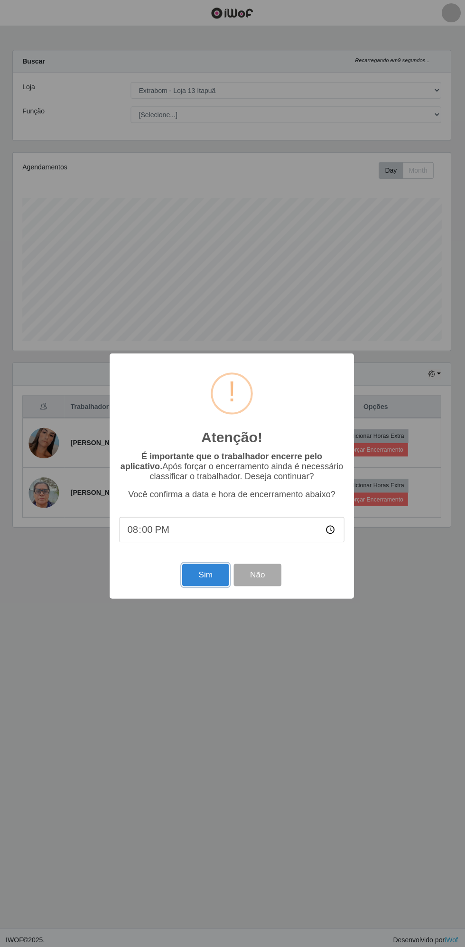
click at [206, 571] on button "Sim" at bounding box center [206, 572] width 46 height 22
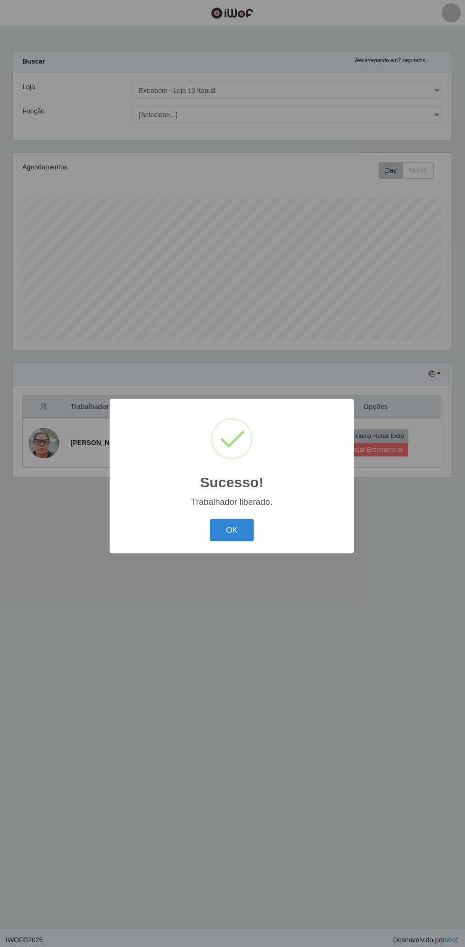
click at [233, 522] on button "OK" at bounding box center [233, 527] width 44 height 22
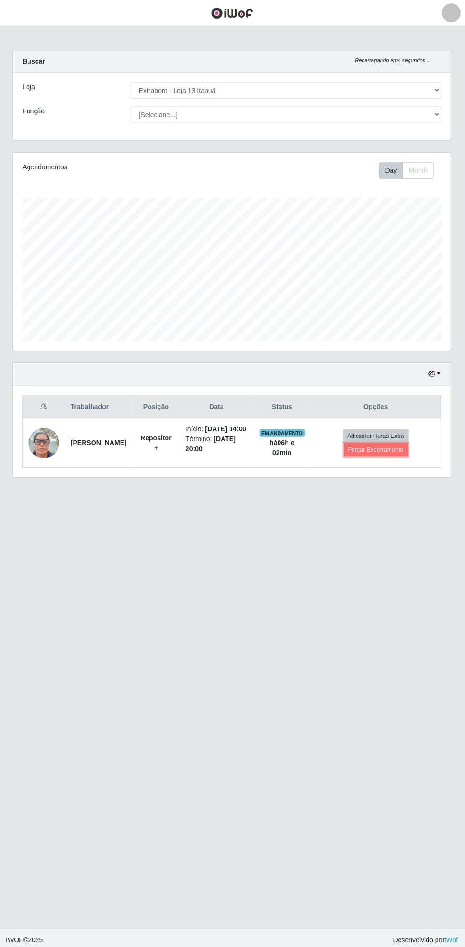
click at [374, 452] on button "Forçar Encerramento" at bounding box center [376, 447] width 64 height 13
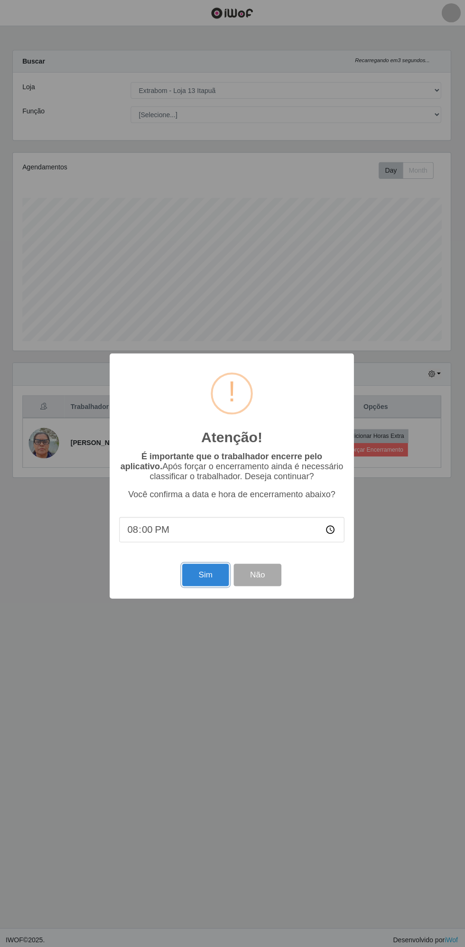
click at [211, 572] on button "Sim" at bounding box center [206, 572] width 46 height 22
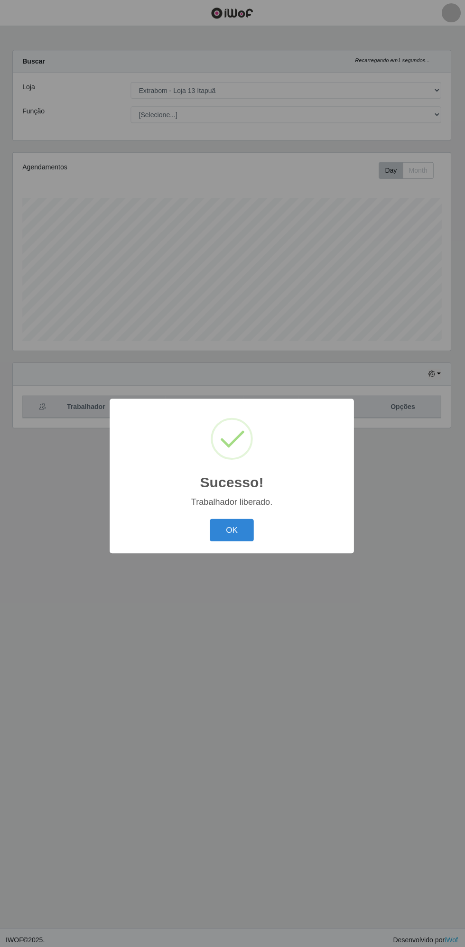
click at [237, 526] on button "OK" at bounding box center [233, 527] width 44 height 22
